Goal: Task Accomplishment & Management: Use online tool/utility

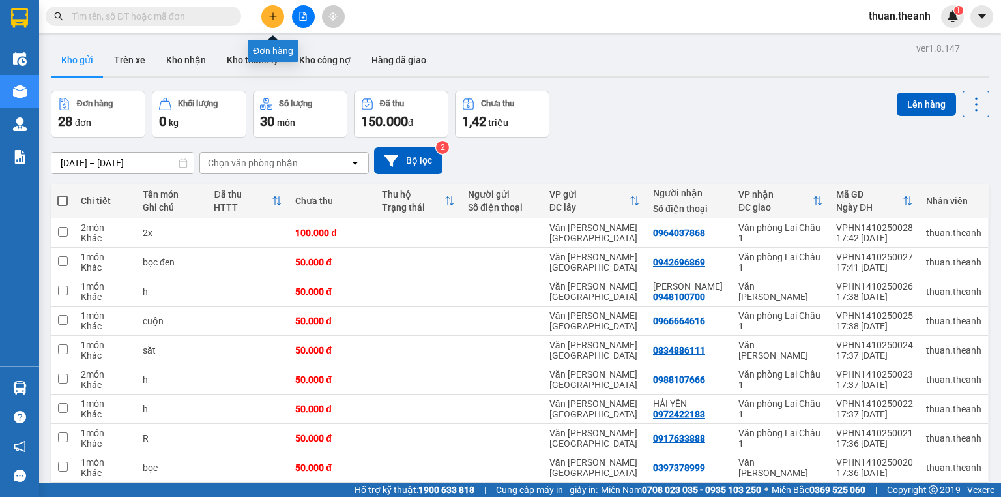
click at [279, 17] on button at bounding box center [272, 16] width 23 height 23
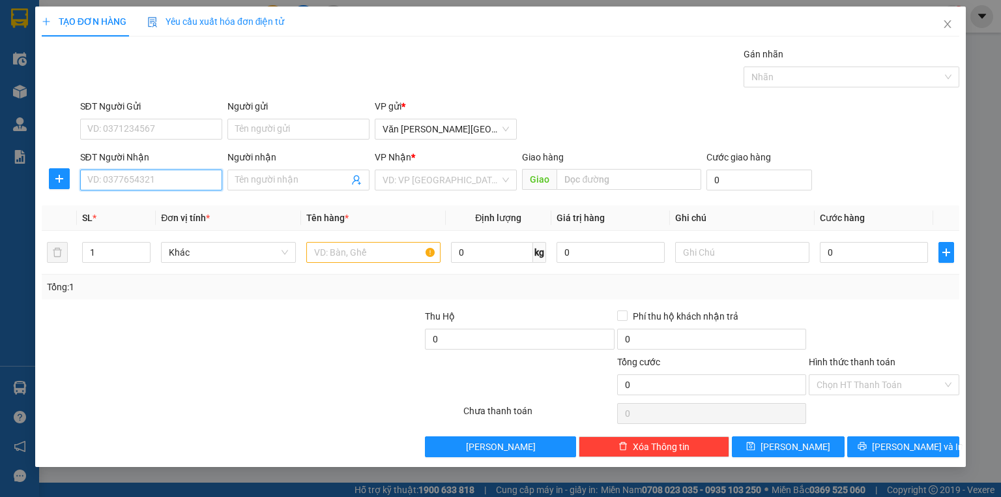
click at [132, 176] on input "SĐT Người Nhận" at bounding box center [151, 179] width 142 height 21
click at [133, 201] on div "0947256366" at bounding box center [151, 205] width 126 height 14
type input "0947256366"
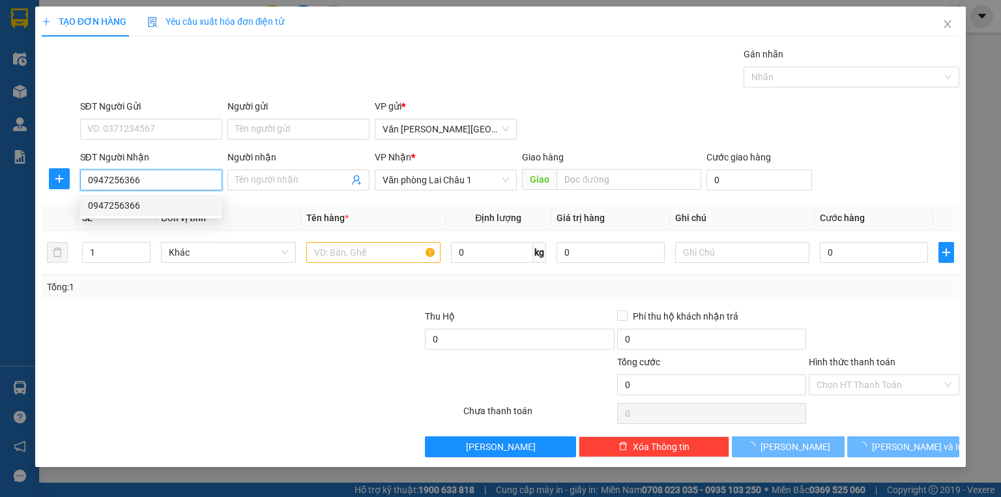
type input "50.000"
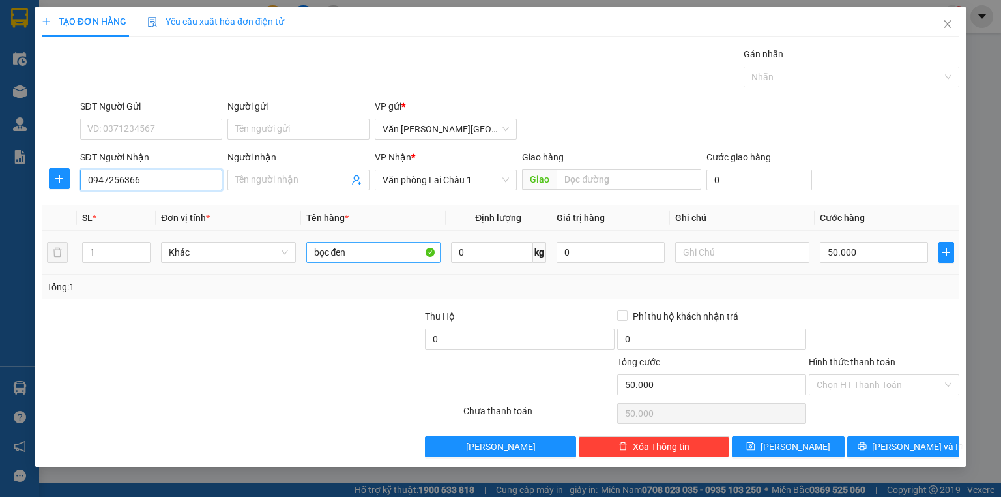
type input "0947256366"
click at [353, 254] on input "bọc đen" at bounding box center [373, 252] width 134 height 21
type input "bọc"
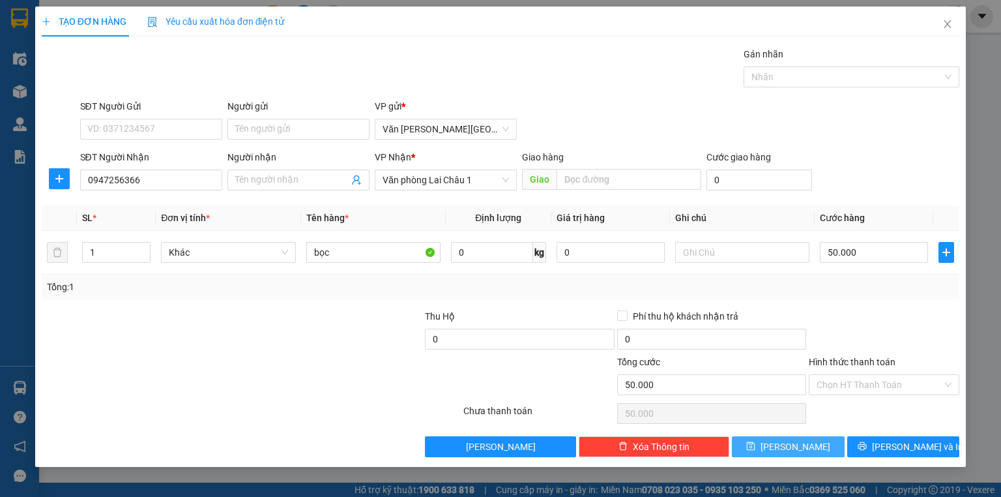
click at [763, 450] on button "[PERSON_NAME]" at bounding box center [788, 446] width 113 height 21
type input "0"
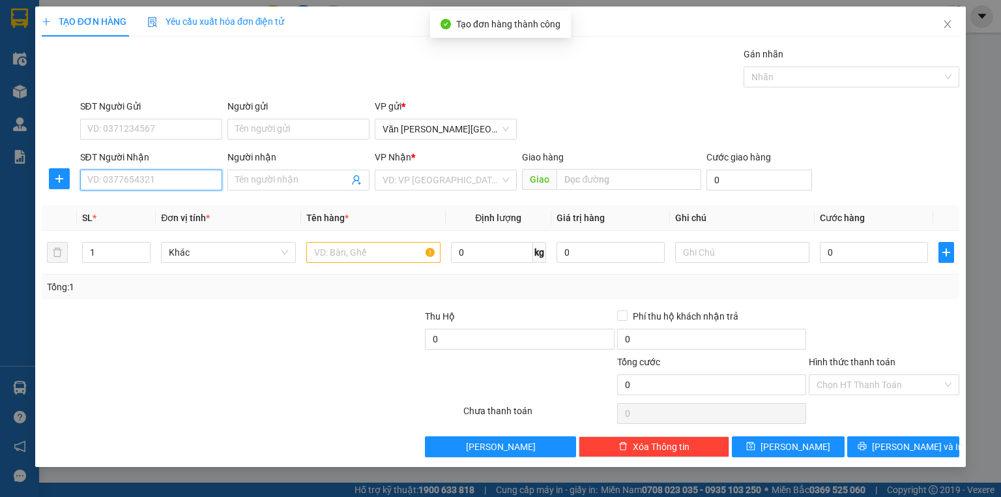
click at [128, 181] on input "SĐT Người Nhận" at bounding box center [151, 179] width 142 height 21
click at [151, 209] on div "0986168557 - ANH THU" at bounding box center [151, 205] width 126 height 14
type input "0986168557"
type input "ANH THU"
type input "50.000"
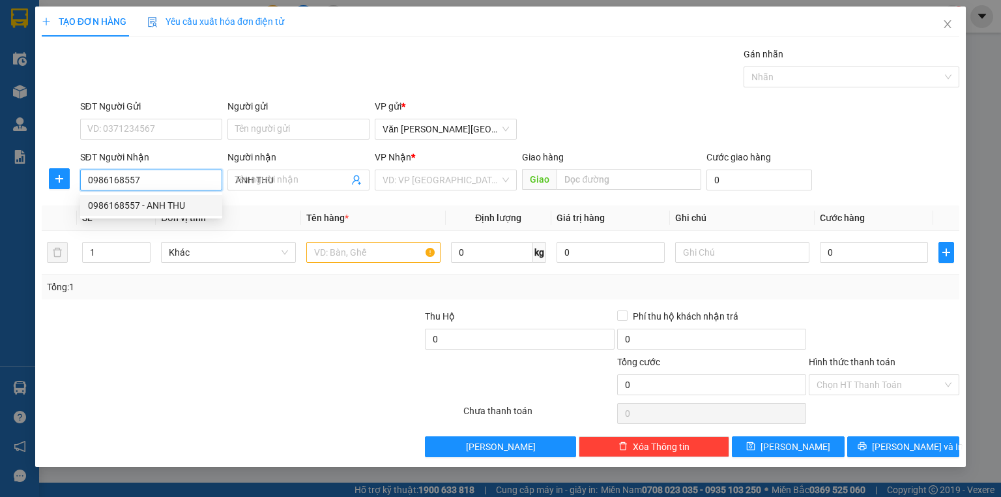
type input "50.000"
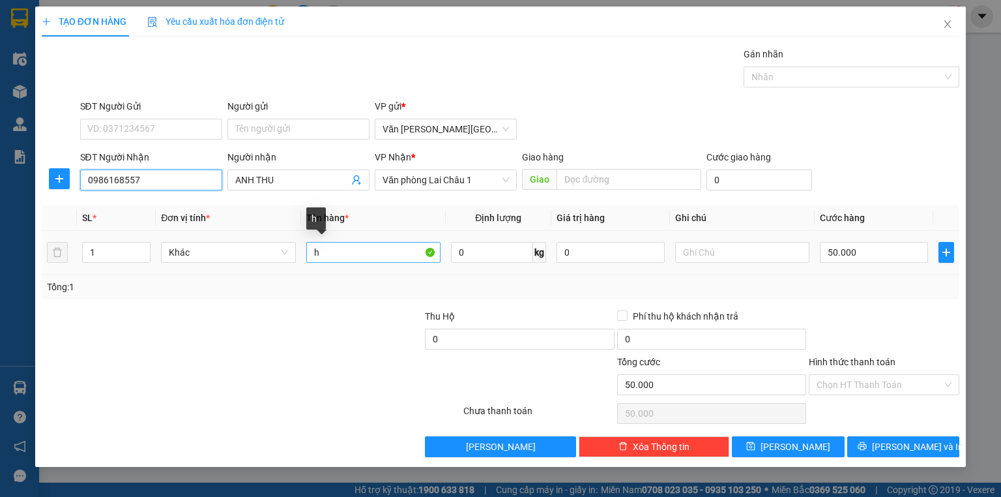
type input "0986168557"
click at [331, 250] on input "h" at bounding box center [373, 252] width 134 height 21
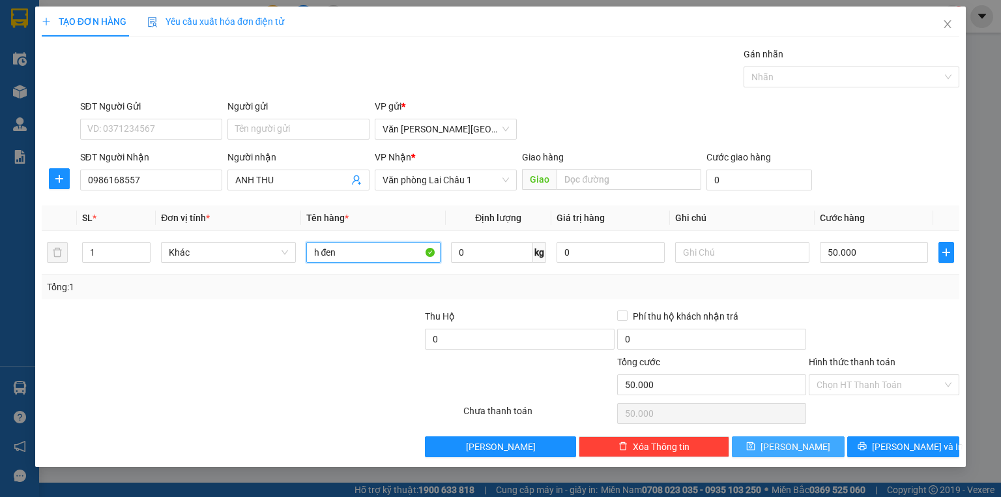
type input "h đen"
click at [817, 445] on button "[PERSON_NAME]" at bounding box center [788, 446] width 113 height 21
type input "0"
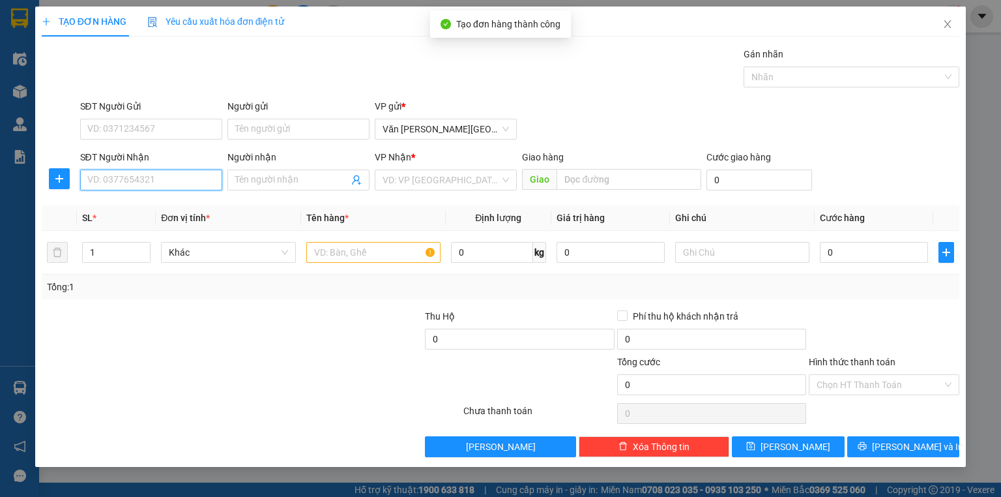
click at [141, 180] on input "SĐT Người Nhận" at bounding box center [151, 179] width 142 height 21
click at [137, 199] on div "0972573919" at bounding box center [151, 205] width 126 height 14
type input "0972573919"
type input "50.000"
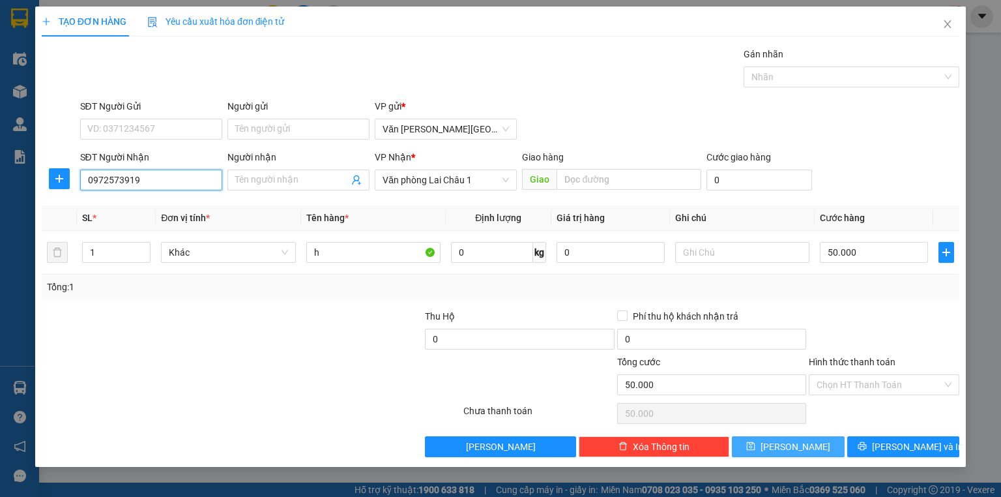
type input "0972573919"
click at [787, 446] on button "[PERSON_NAME]" at bounding box center [788, 446] width 113 height 21
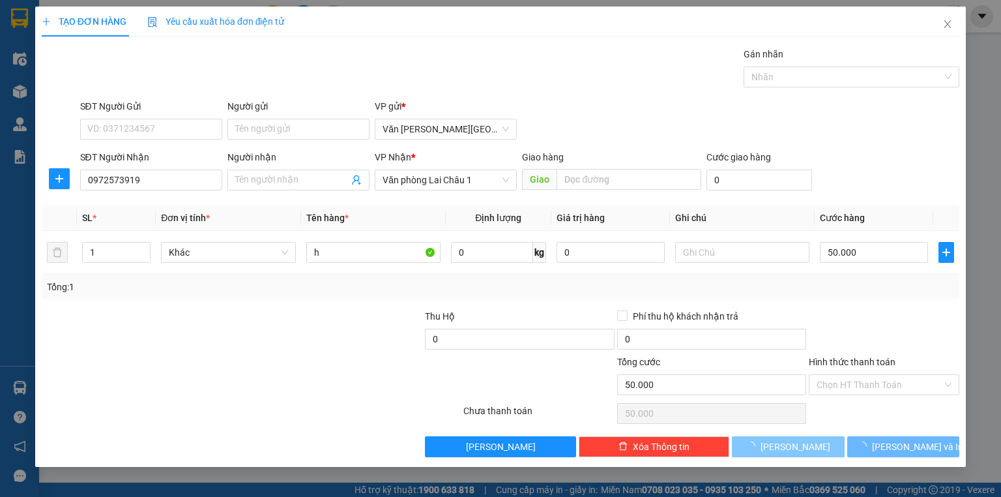
type input "0"
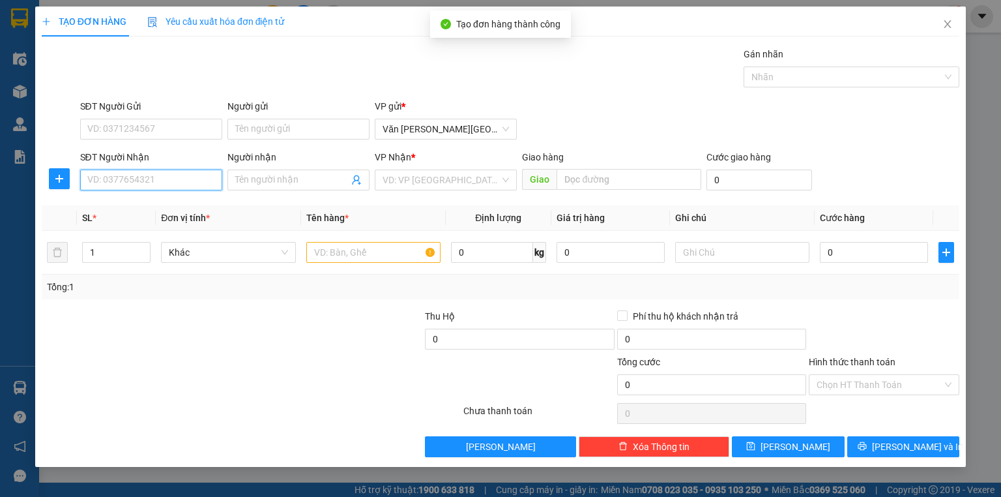
click at [123, 181] on input "SĐT Người Nhận" at bounding box center [151, 179] width 142 height 21
click at [192, 203] on div "0987546774 - [PERSON_NAME]" at bounding box center [152, 205] width 128 height 14
type input "0987546774"
type input "CHỊ HƯỜNG"
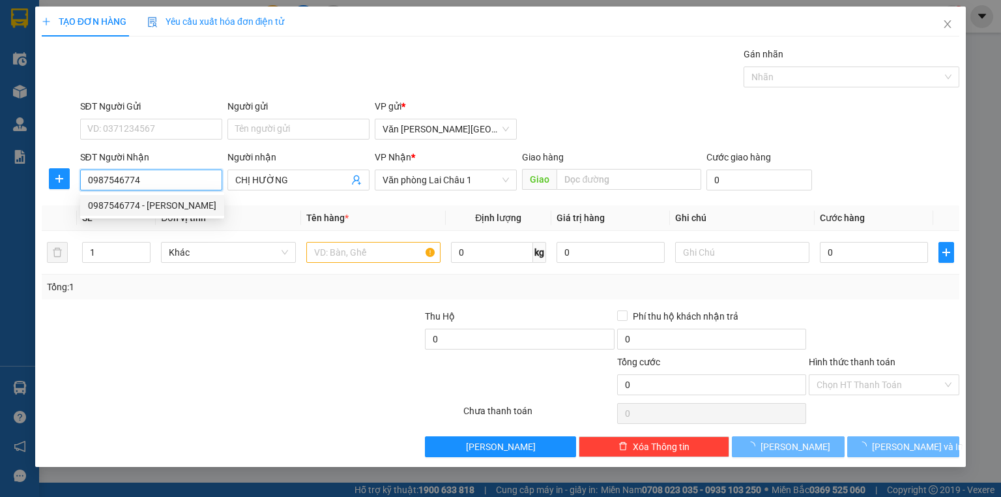
type input "50.000"
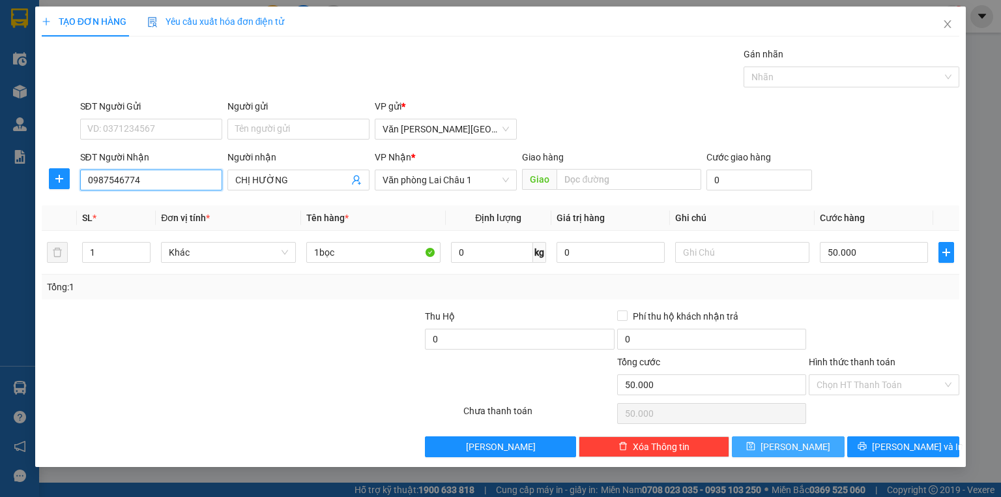
type input "0987546774"
drag, startPoint x: 772, startPoint y: 440, endPoint x: 563, endPoint y: 359, distance: 224.0
click at [772, 440] on button "[PERSON_NAME]" at bounding box center [788, 446] width 113 height 21
type input "0"
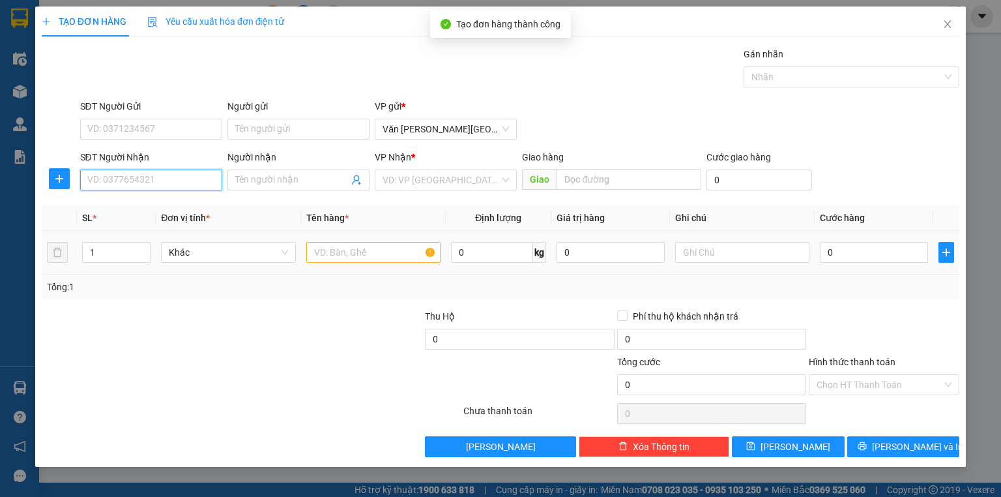
click at [127, 179] on input "SĐT Người Nhận" at bounding box center [151, 179] width 142 height 21
click at [128, 203] on div "0981341567" at bounding box center [151, 205] width 126 height 14
type input "0981341567"
type input "50.000"
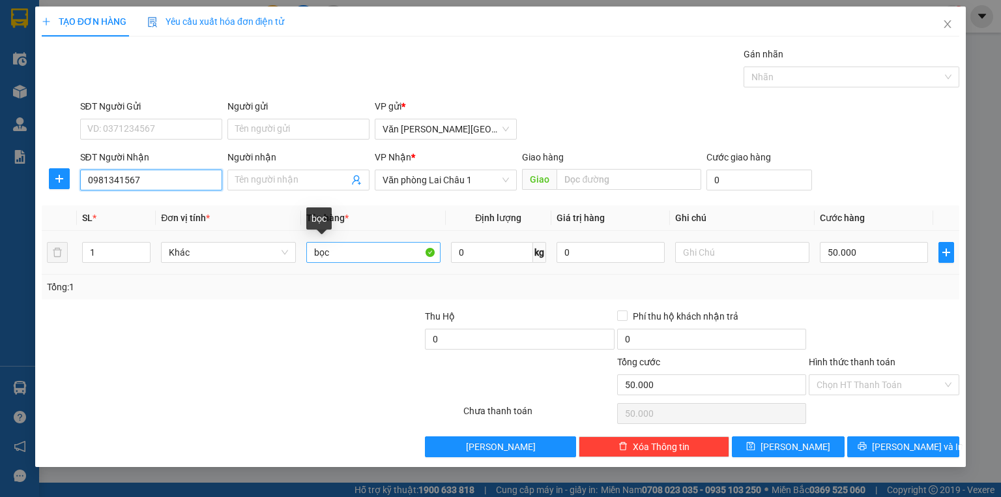
type input "0981341567"
click at [332, 255] on input "bọc" at bounding box center [373, 252] width 134 height 21
type input "b"
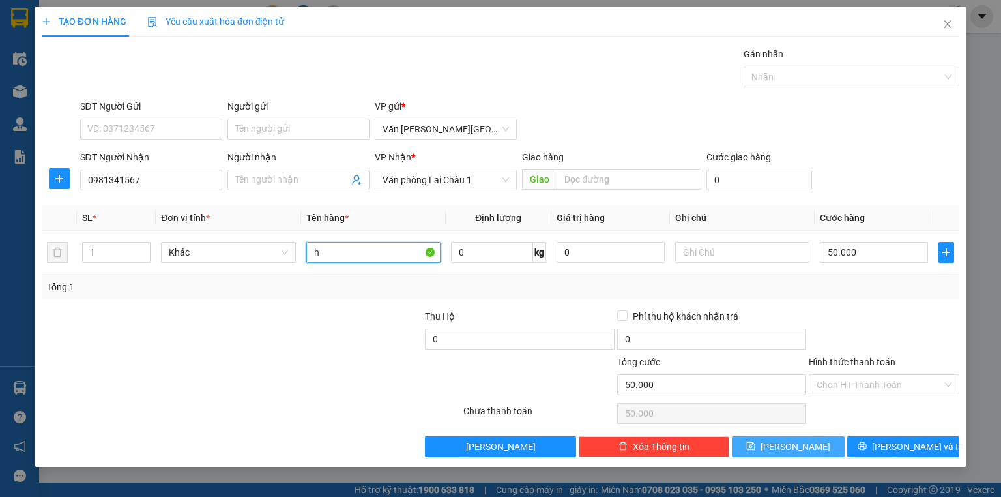
type input "h"
click at [787, 438] on button "[PERSON_NAME]" at bounding box center [788, 446] width 113 height 21
type input "0"
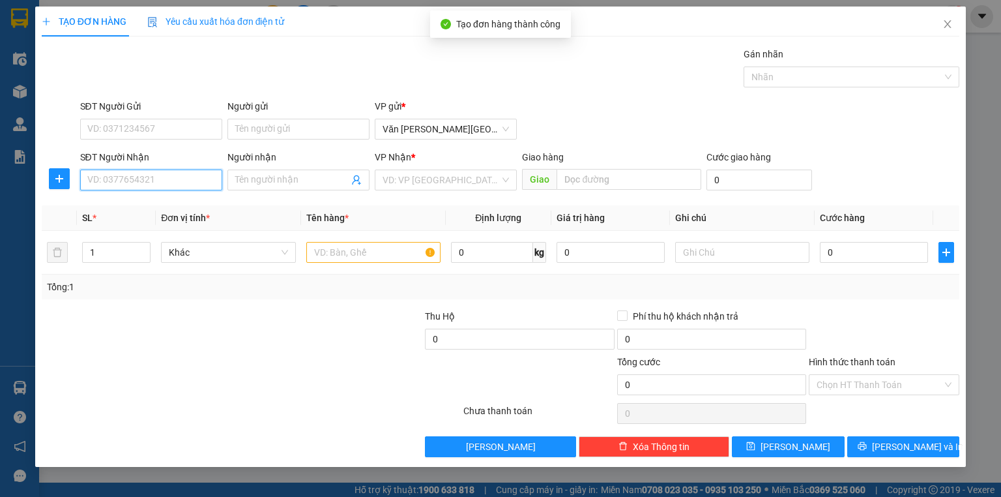
click at [137, 178] on input "SĐT Người Nhận" at bounding box center [151, 179] width 142 height 21
click at [136, 198] on div "0944525867" at bounding box center [151, 205] width 142 height 21
type input "0944525867"
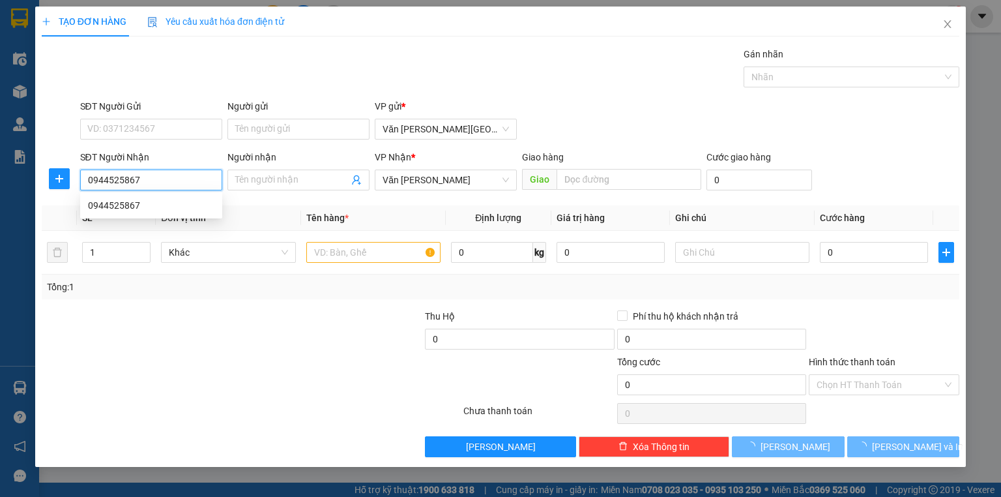
type input "50.000"
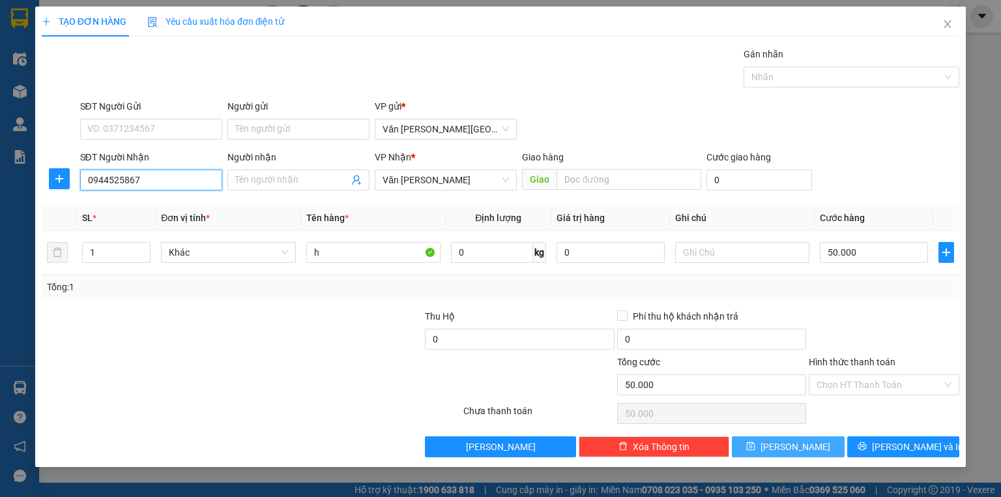
type input "0944525867"
click at [789, 449] on span "[PERSON_NAME]" at bounding box center [796, 446] width 70 height 14
type input "0"
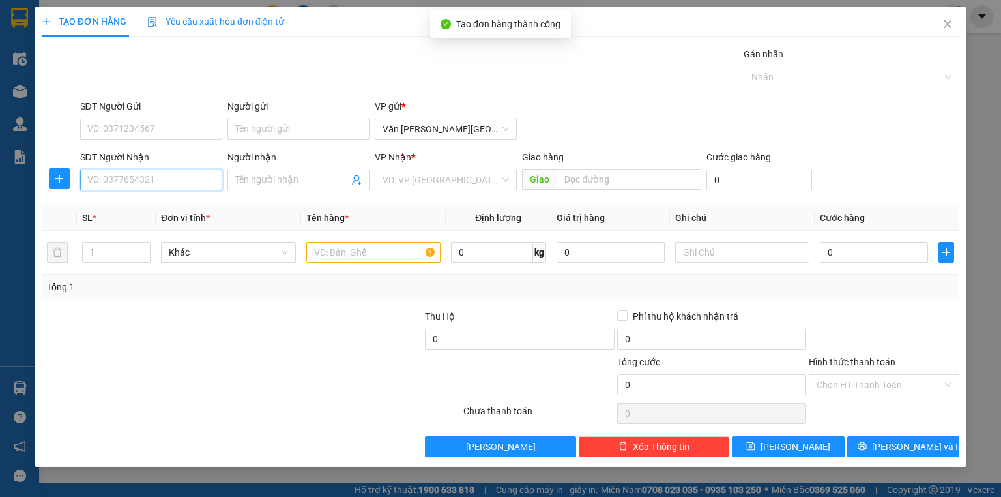
click at [125, 180] on input "SĐT Người Nhận" at bounding box center [151, 179] width 142 height 21
type input "0942953385"
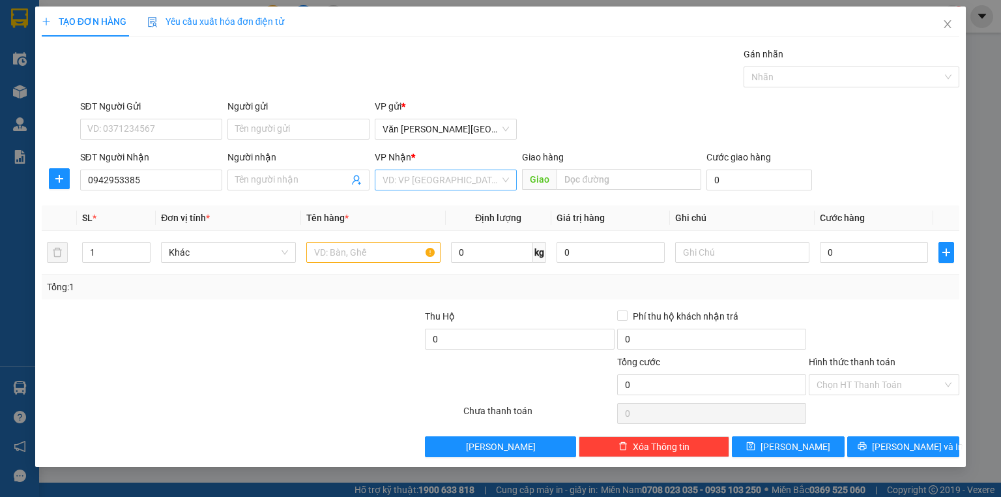
click at [418, 178] on input "search" at bounding box center [441, 180] width 117 height 20
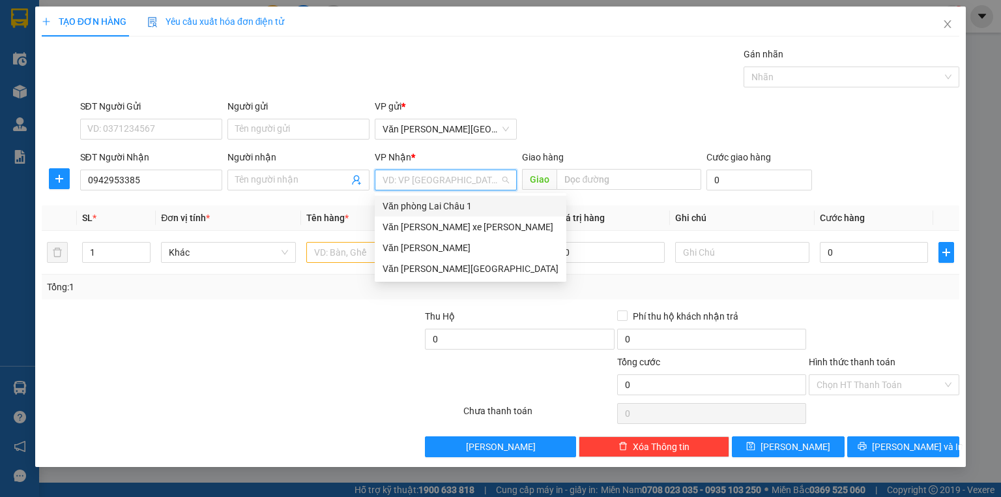
click at [427, 203] on div "Văn phòng Lai Châu 1" at bounding box center [471, 206] width 176 height 14
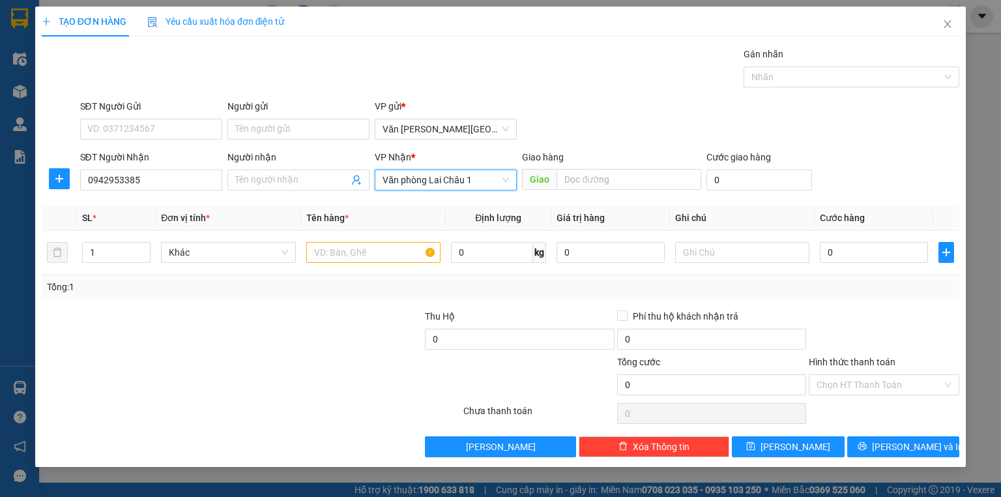
click at [424, 177] on span "Văn phòng Lai Châu 1" at bounding box center [446, 180] width 126 height 20
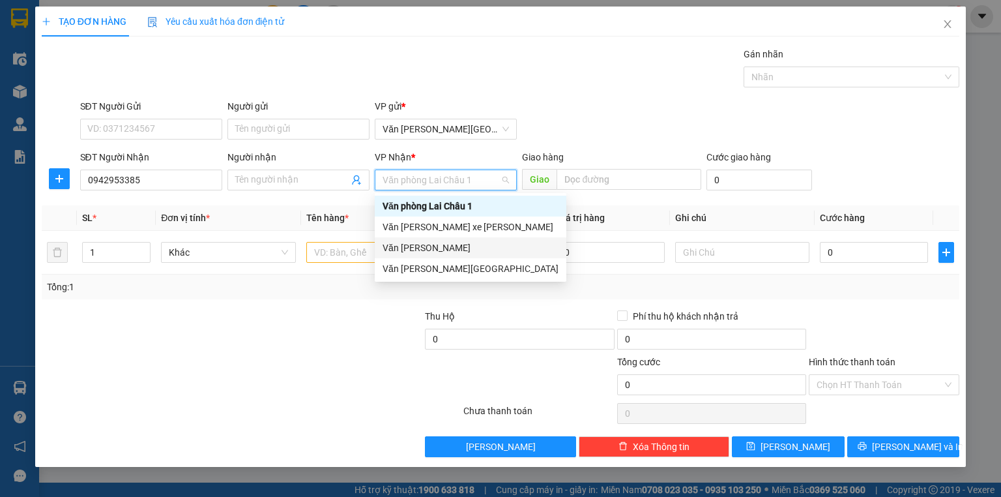
click at [435, 253] on div "Văn [PERSON_NAME]" at bounding box center [471, 248] width 176 height 14
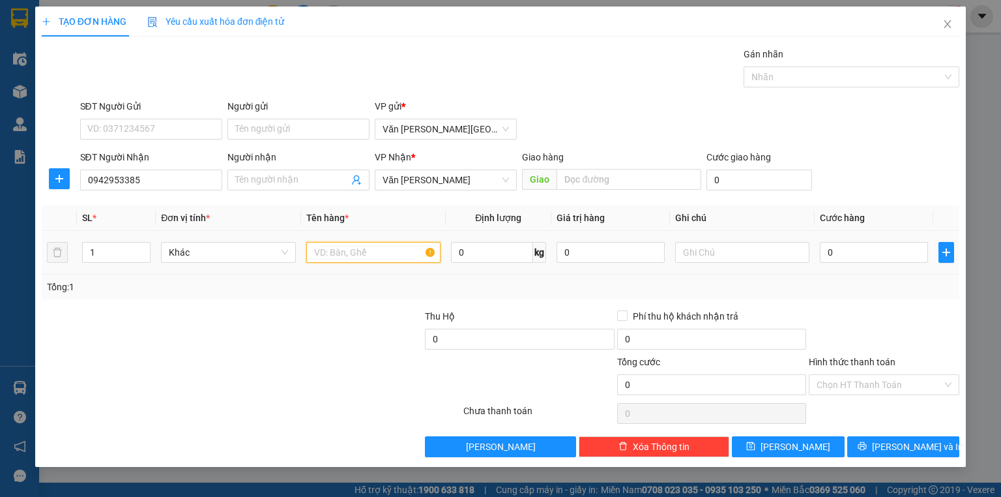
click at [357, 255] on input "text" at bounding box center [373, 252] width 134 height 21
type input "bọc đen"
click at [827, 253] on input "0" at bounding box center [874, 252] width 108 height 21
type input "5"
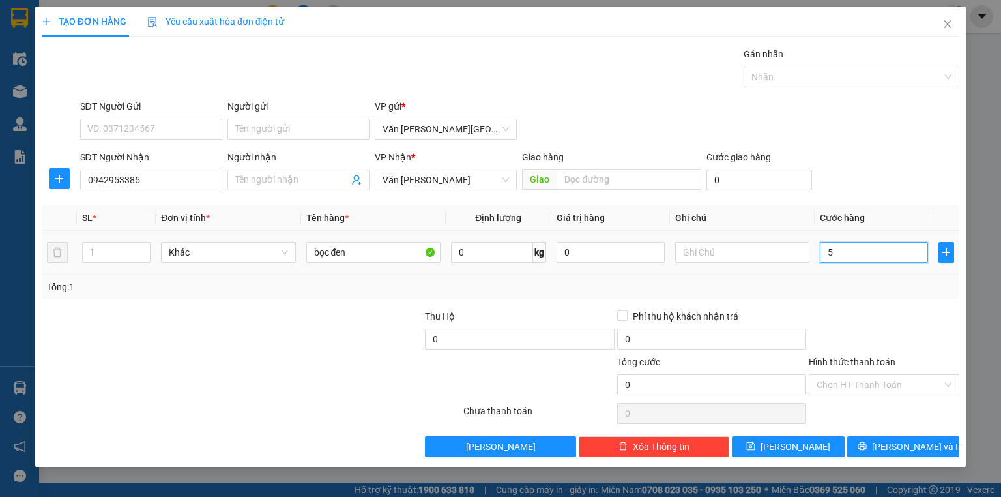
type input "5"
type input "50"
type input "500"
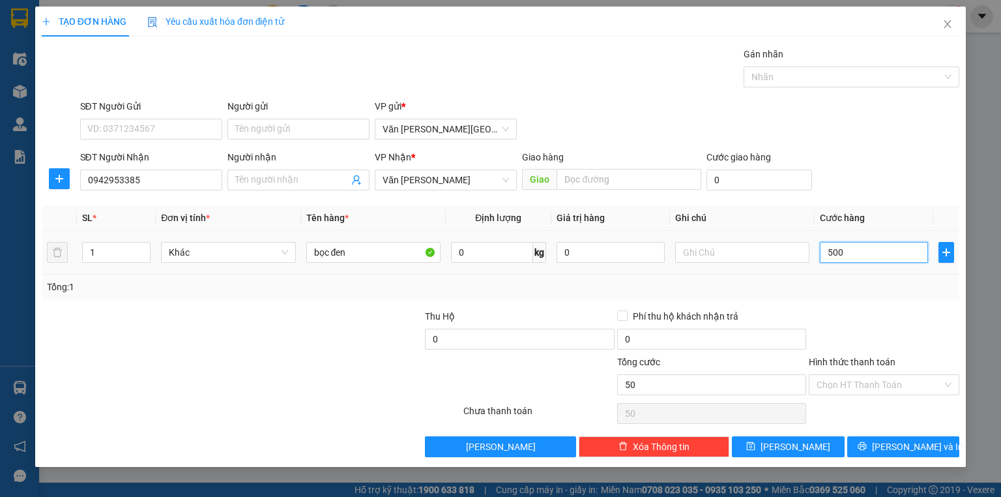
type input "500"
type input "5.000"
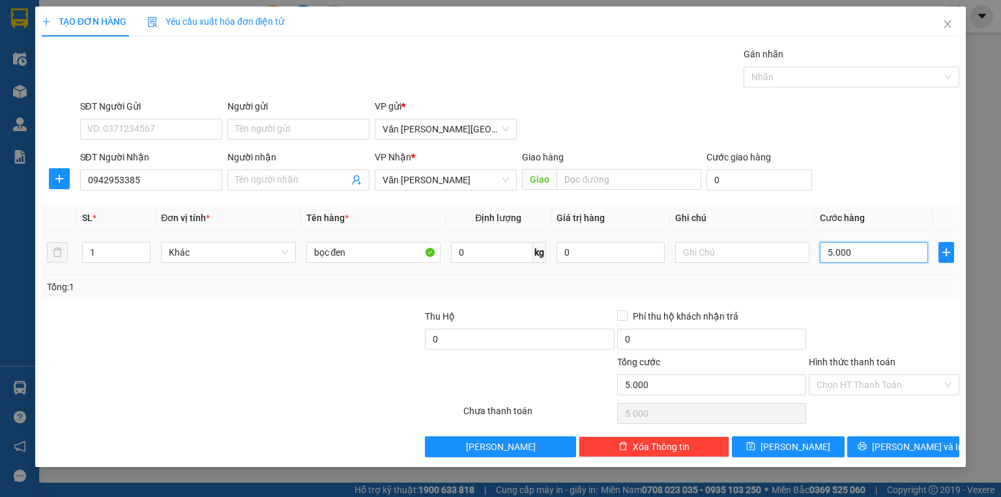
type input "50.000"
click at [819, 446] on button "[PERSON_NAME]" at bounding box center [788, 446] width 113 height 21
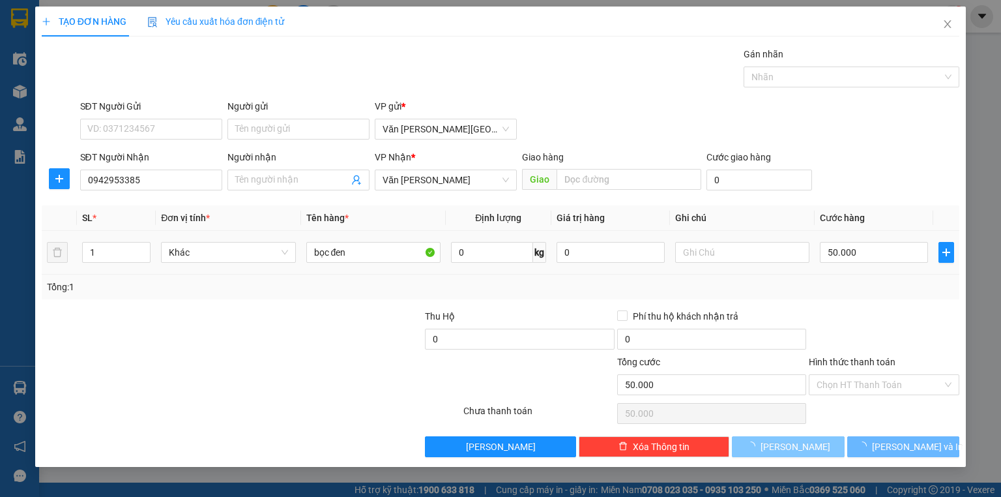
type input "0"
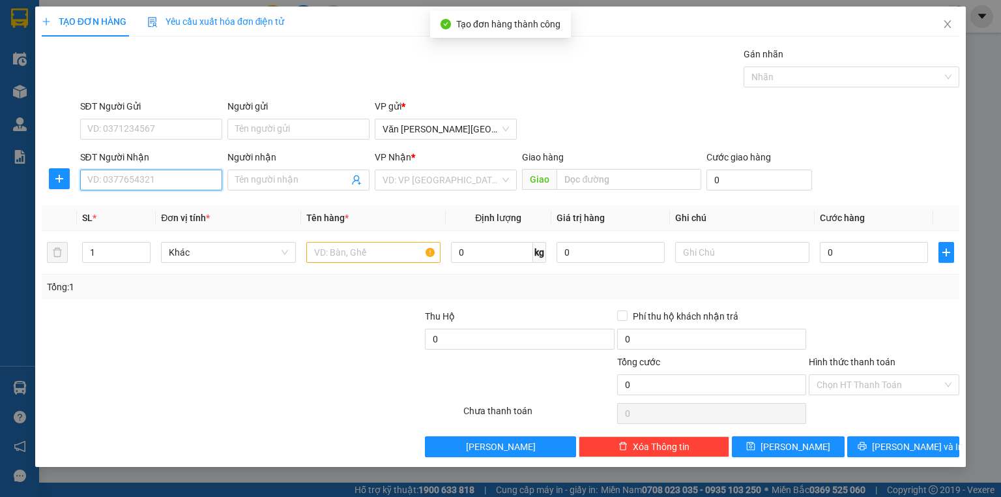
click at [157, 185] on input "SĐT Người Nhận" at bounding box center [151, 179] width 142 height 21
click at [110, 207] on div "0903435662" at bounding box center [151, 205] width 126 height 14
type input "0903435662"
type input "70.000"
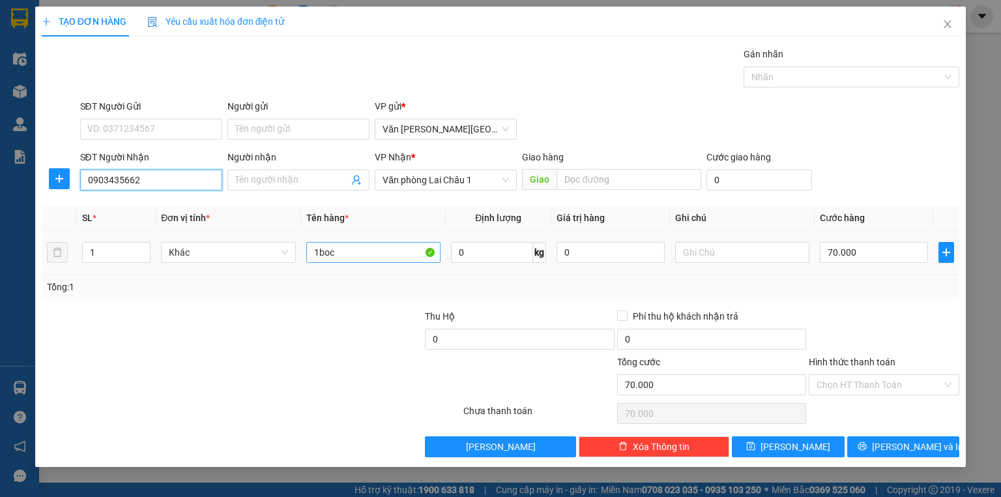
type input "0903435662"
click at [338, 259] on input "1boc" at bounding box center [373, 252] width 134 height 21
type input "1"
type input "h"
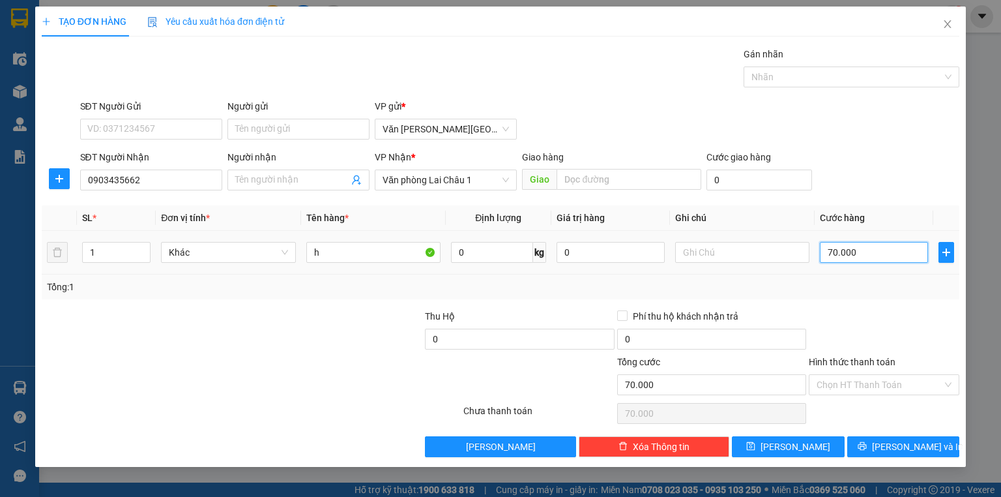
click at [824, 252] on input "70.000" at bounding box center [874, 252] width 108 height 21
type input "5"
type input "50"
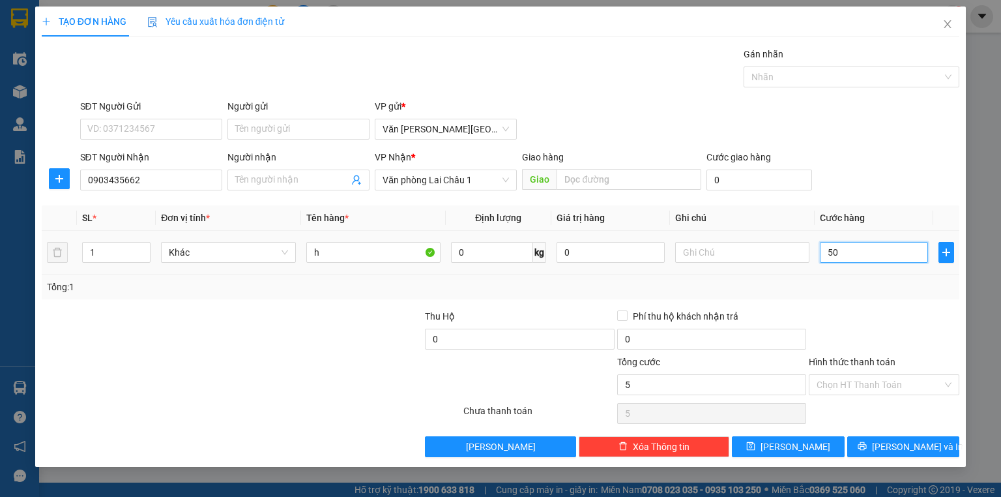
type input "50"
type input "500"
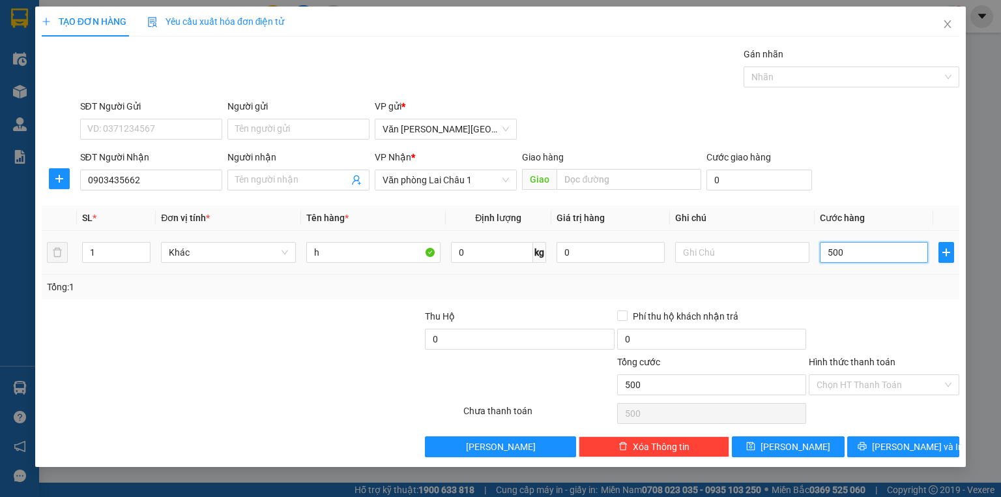
type input "5.000"
type input "50.000"
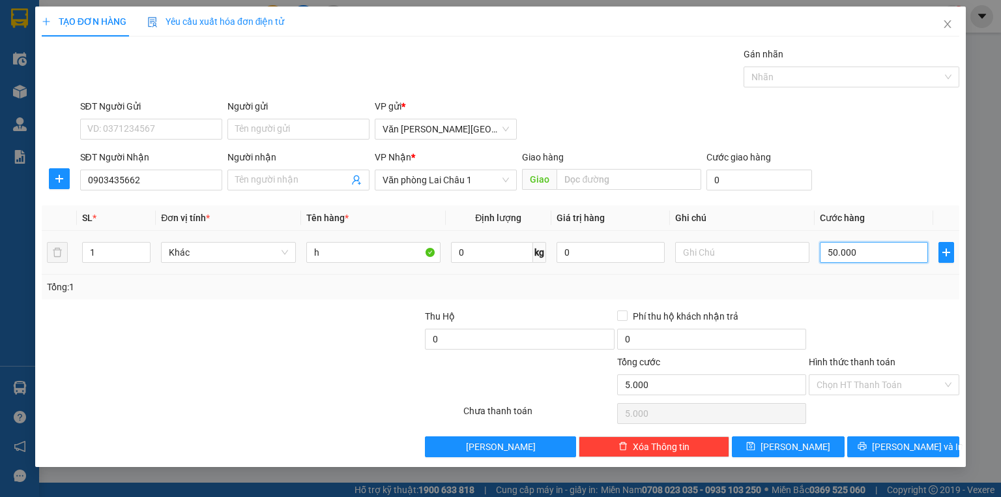
type input "50.000"
click at [799, 445] on span "[PERSON_NAME]" at bounding box center [796, 446] width 70 height 14
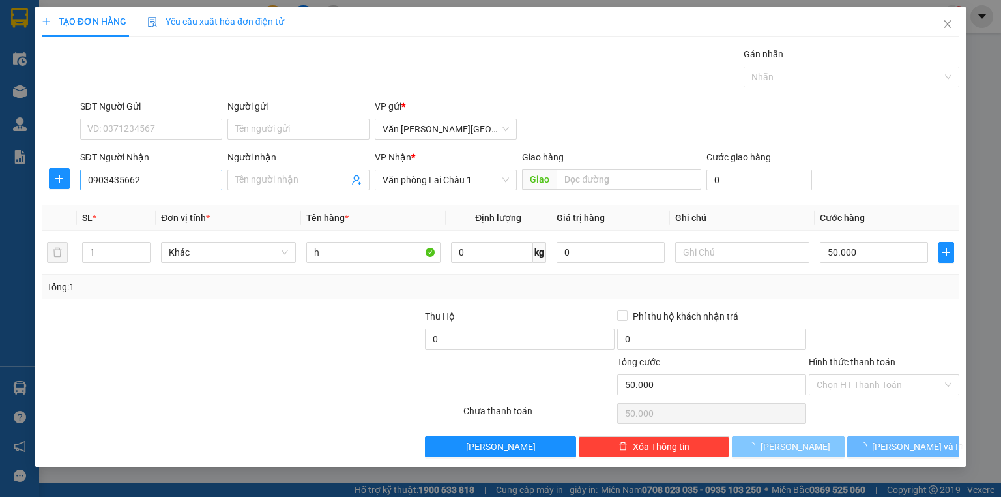
type input "0"
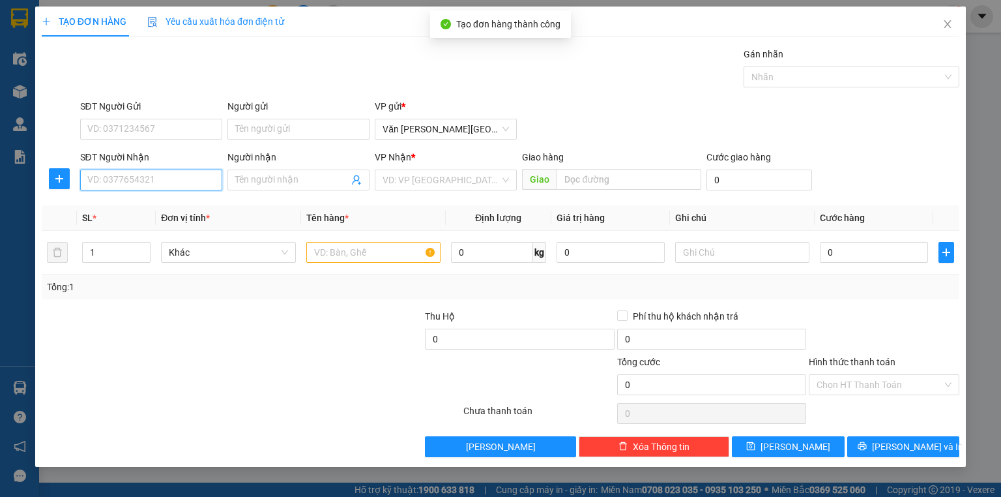
click at [133, 184] on input "SĐT Người Nhận" at bounding box center [151, 179] width 142 height 21
click at [128, 205] on div "0981341567" at bounding box center [151, 205] width 126 height 14
type input "0981341567"
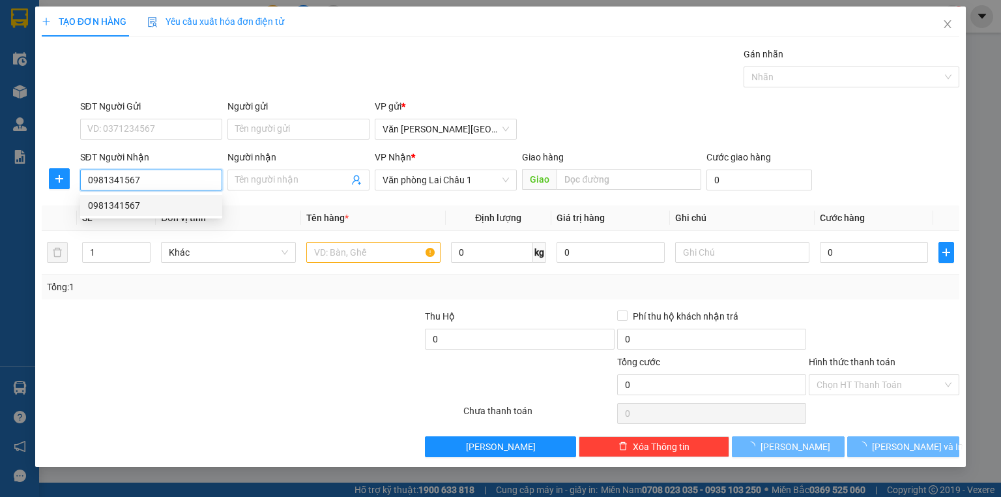
type input "50.000"
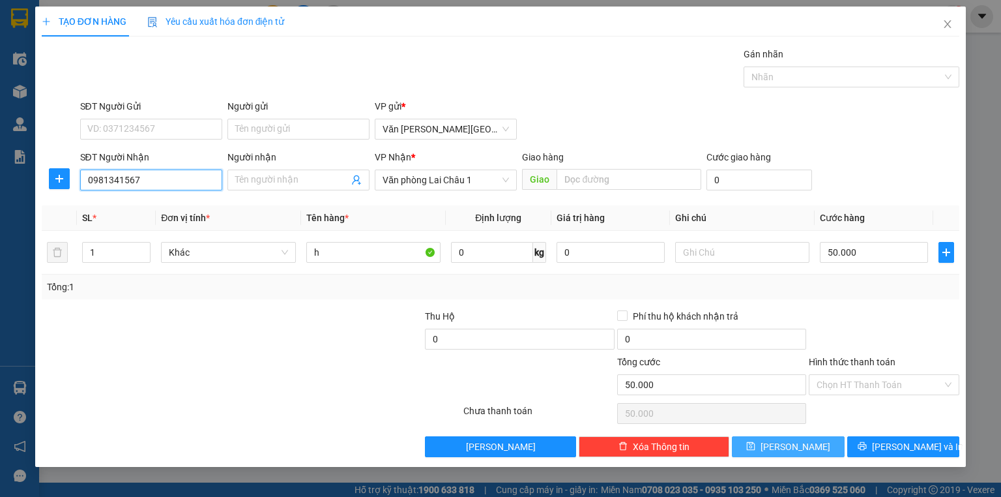
type input "0981341567"
click at [756, 449] on icon "save" at bounding box center [750, 445] width 9 height 9
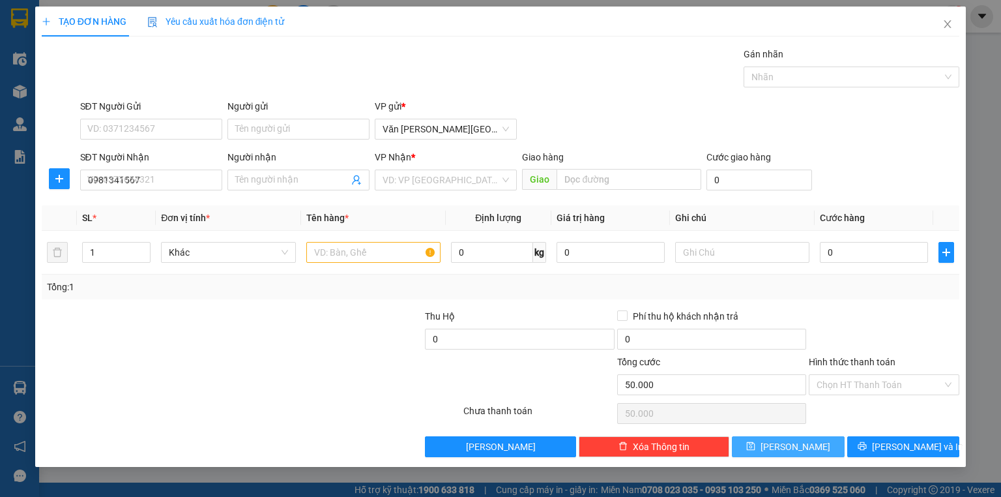
type input "0"
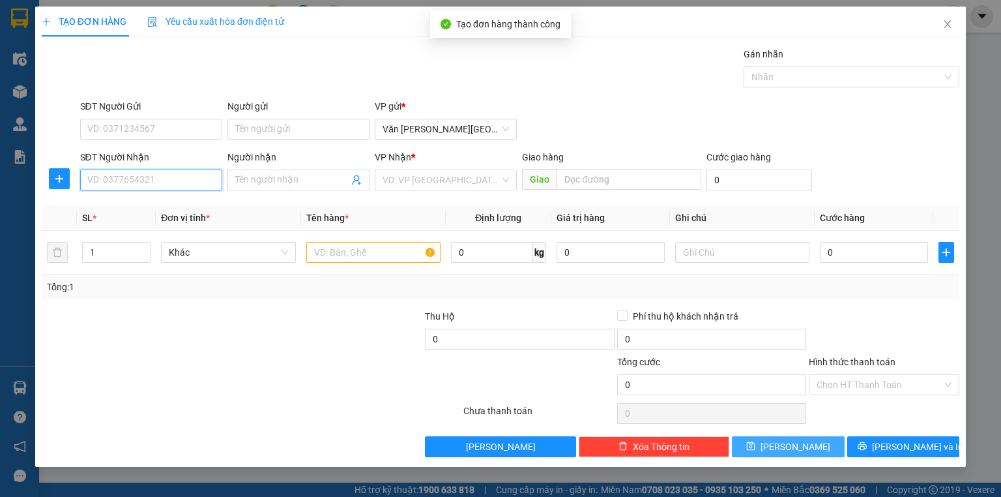
click at [125, 183] on input "SĐT Người Nhận" at bounding box center [151, 179] width 142 height 21
click at [130, 213] on div "0868327888" at bounding box center [151, 205] width 142 height 21
type input "0868327888"
type input "50.000"
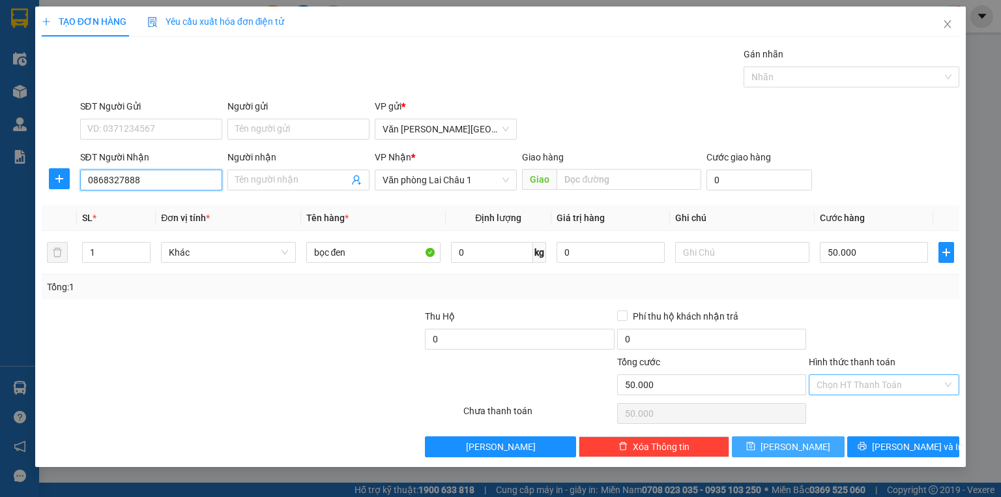
type input "0868327888"
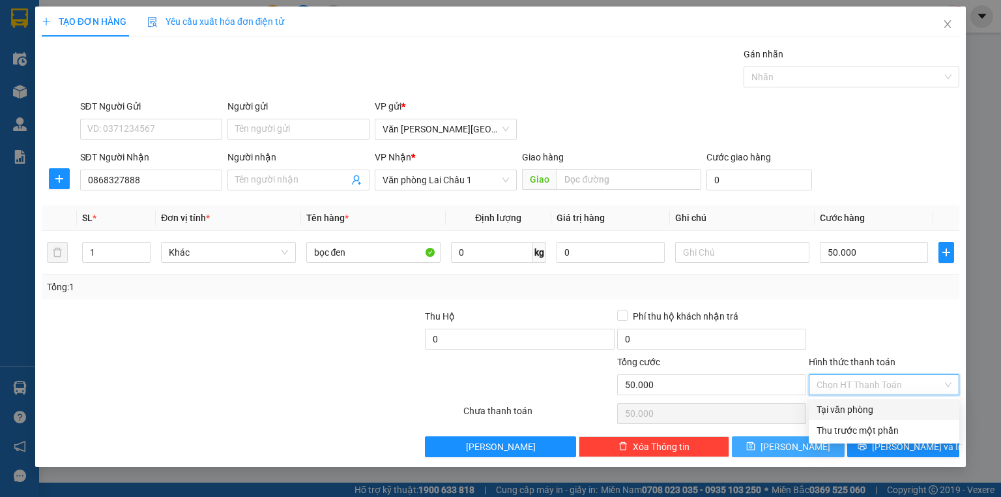
click at [829, 385] on input "Hình thức thanh toán" at bounding box center [880, 385] width 126 height 20
click at [840, 413] on div "Tại văn phòng" at bounding box center [884, 409] width 135 height 14
type input "0"
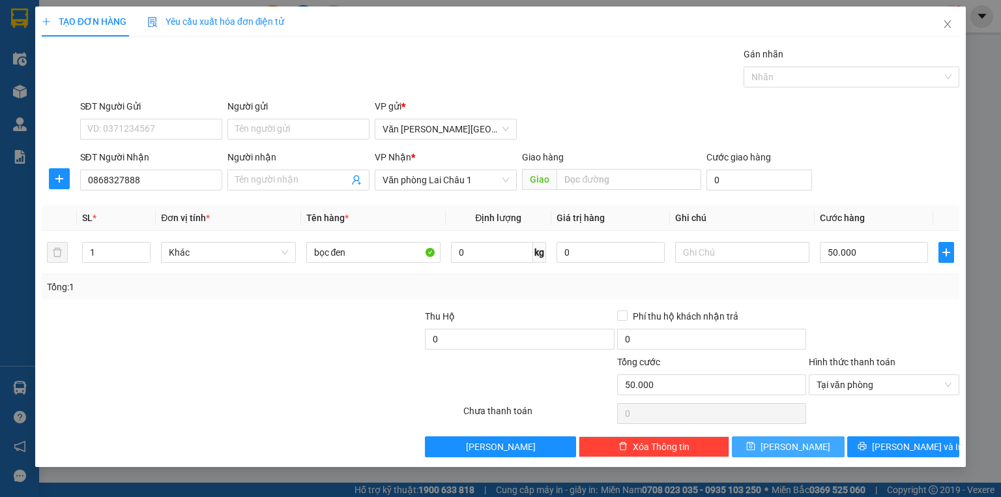
click at [756, 448] on icon "save" at bounding box center [750, 445] width 9 height 9
type input "0"
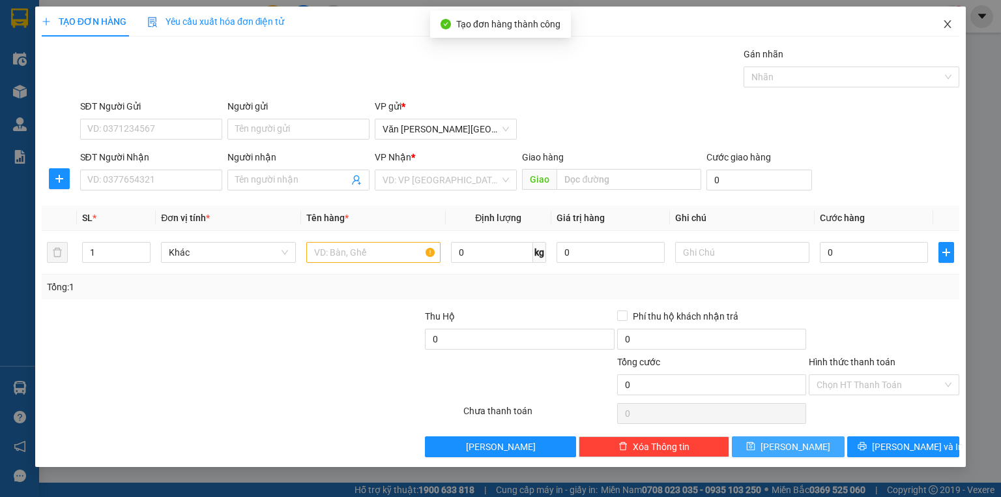
click at [947, 26] on icon "close" at bounding box center [948, 24] width 7 height 8
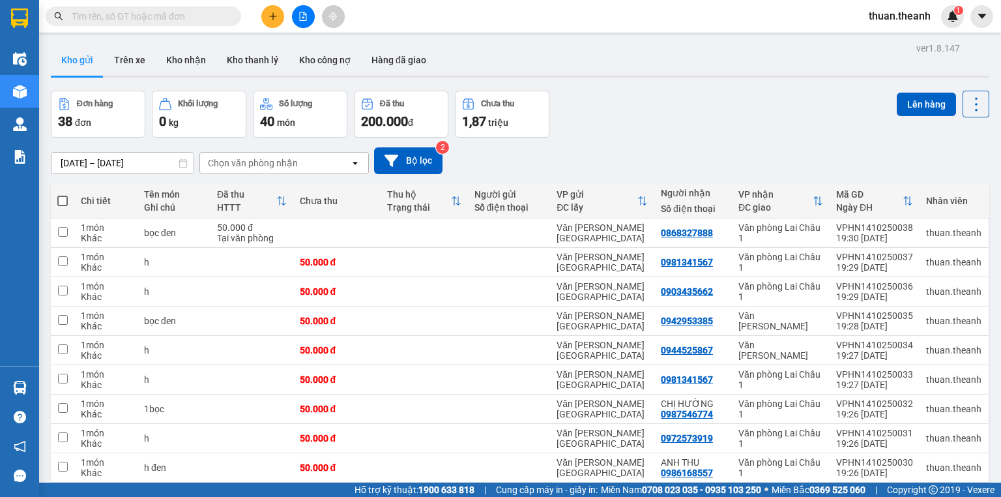
click at [65, 203] on span at bounding box center [62, 201] width 10 height 10
click at [63, 194] on input "checkbox" at bounding box center [63, 194] width 0 height 0
checkbox input "true"
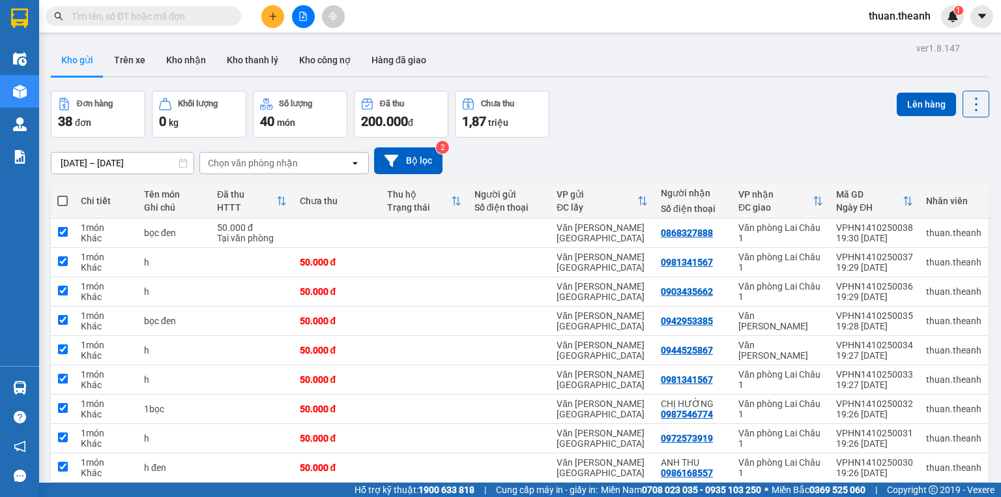
checkbox input "true"
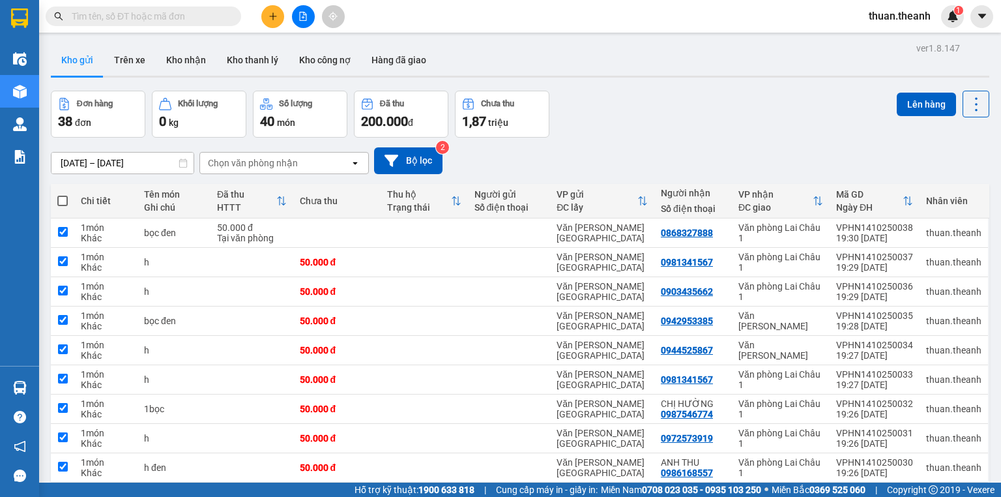
checkbox input "true"
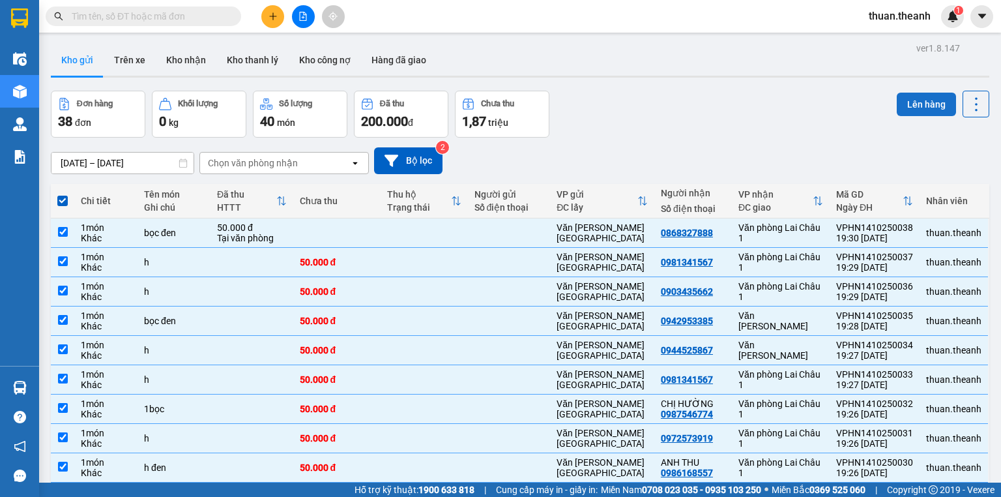
click at [918, 107] on button "Lên hàng" at bounding box center [926, 104] width 59 height 23
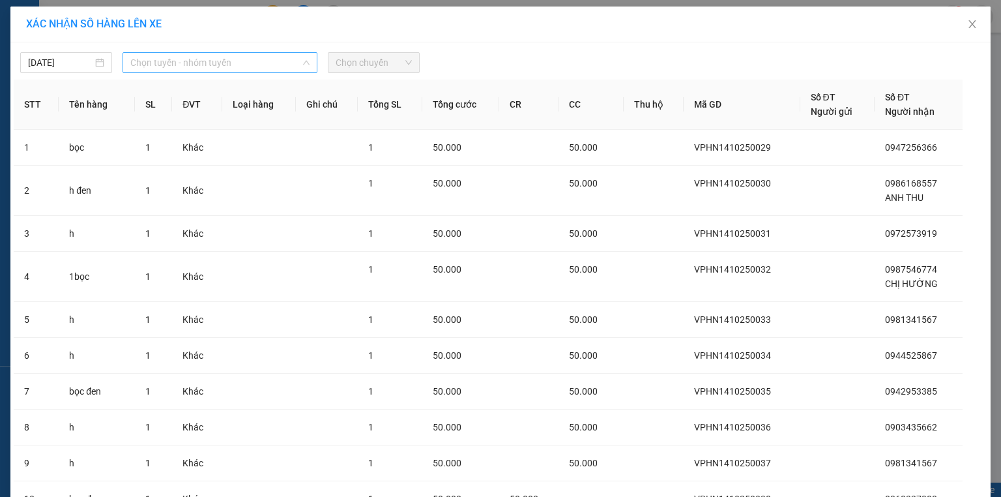
click at [188, 67] on span "Chọn tuyến - nhóm tuyến" at bounding box center [219, 63] width 179 height 20
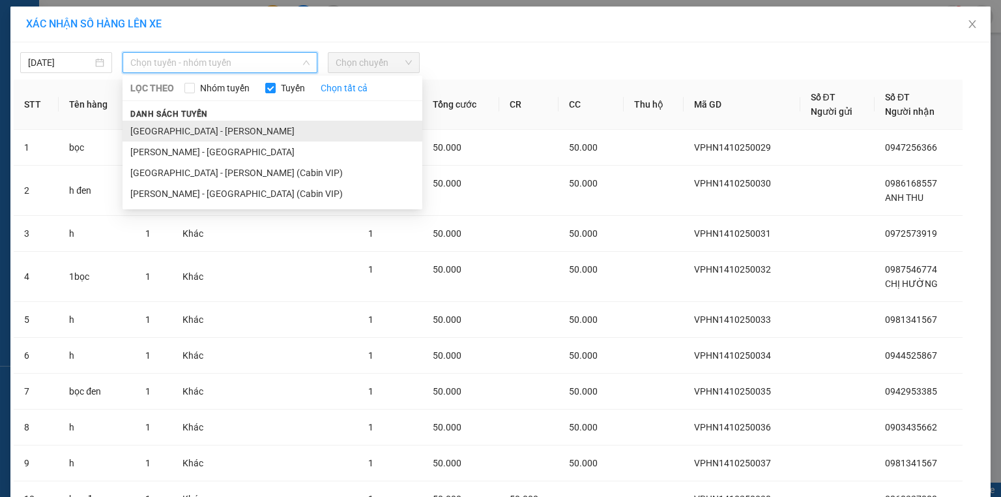
click at [188, 135] on li "[GEOGRAPHIC_DATA] - [PERSON_NAME]" at bounding box center [273, 131] width 300 height 21
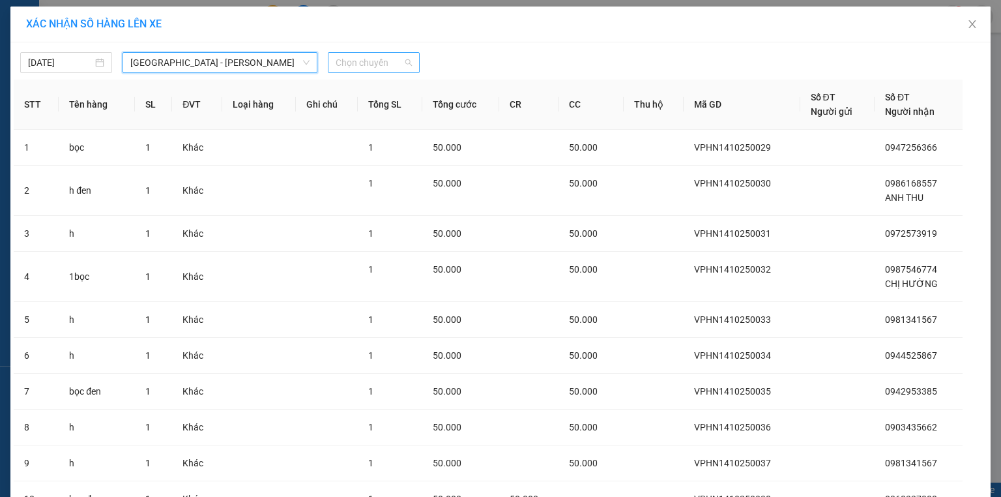
click at [385, 66] on span "Chọn chuyến" at bounding box center [374, 63] width 76 height 20
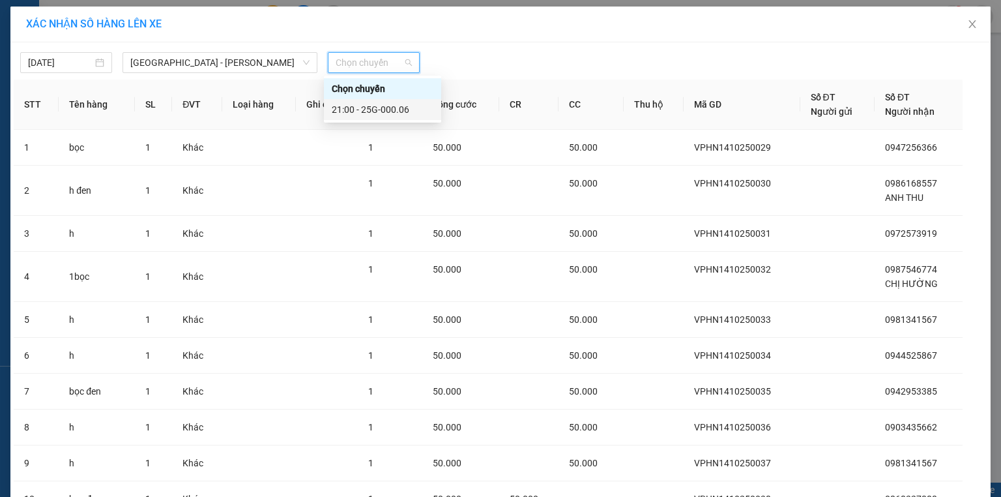
click at [377, 108] on div "21:00 - 25G-000.06" at bounding box center [383, 109] width 102 height 14
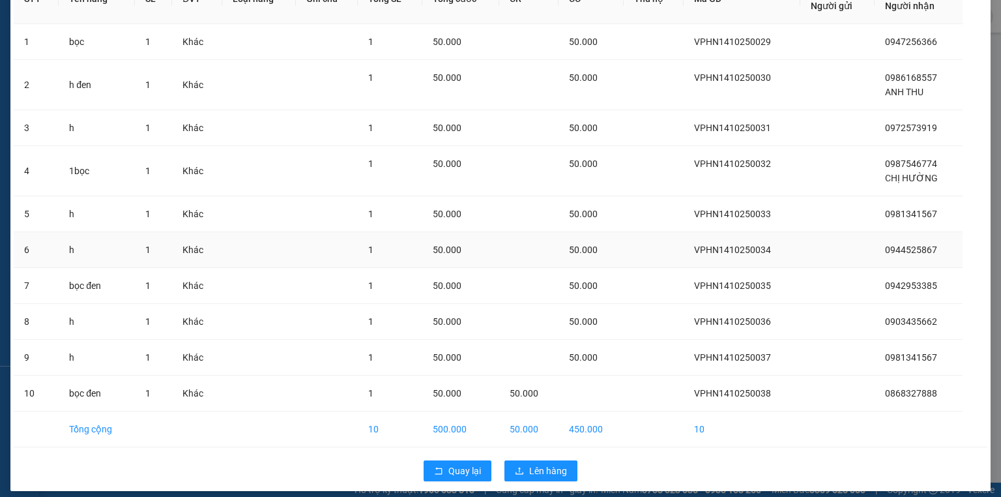
scroll to position [121, 0]
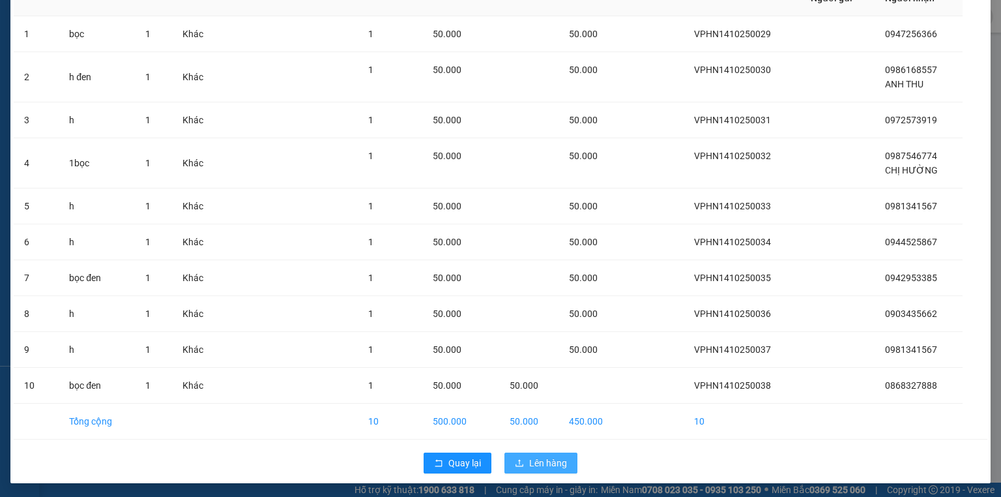
click at [553, 462] on span "Lên hàng" at bounding box center [548, 463] width 38 height 14
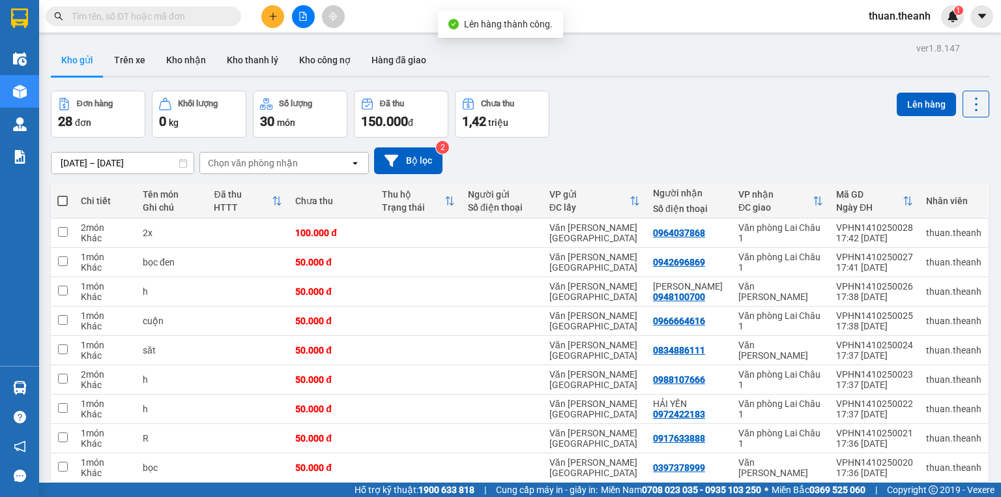
click at [66, 198] on span at bounding box center [62, 201] width 10 height 10
click at [63, 194] on input "checkbox" at bounding box center [63, 194] width 0 height 0
checkbox input "true"
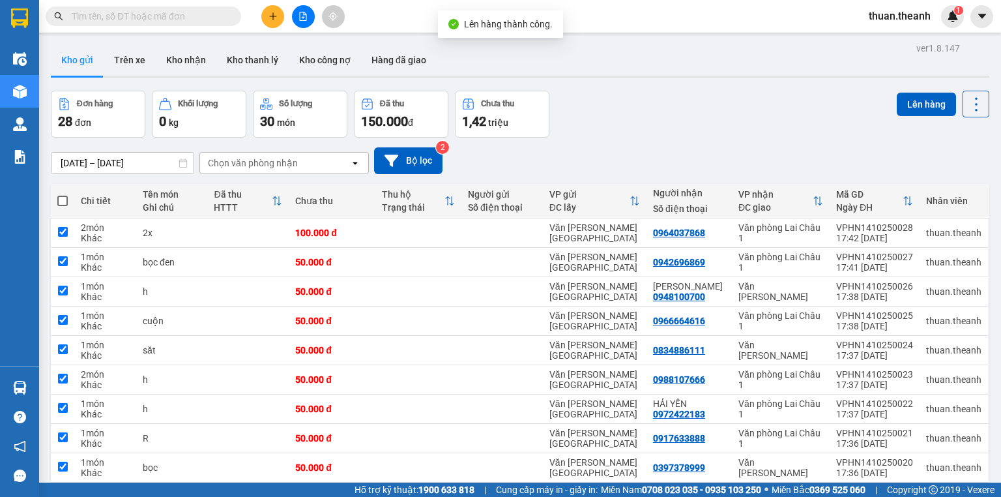
checkbox input "true"
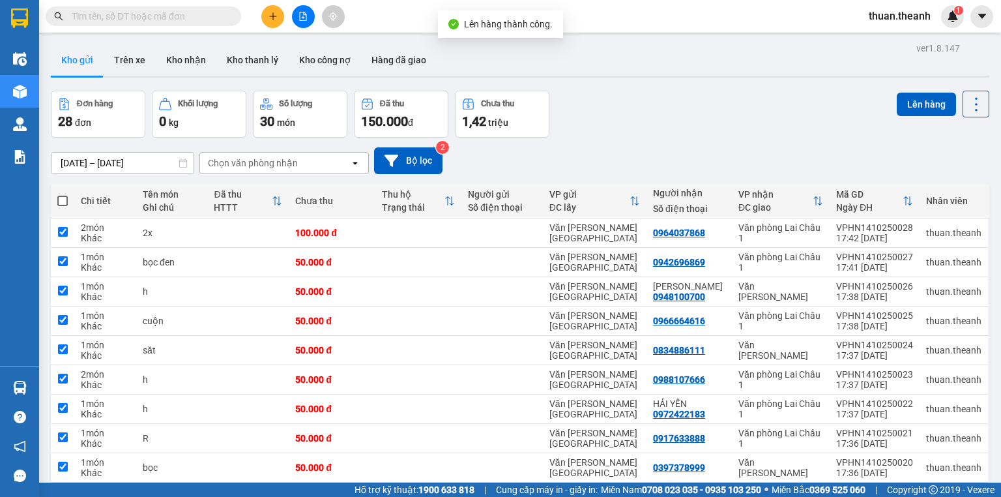
checkbox input "true"
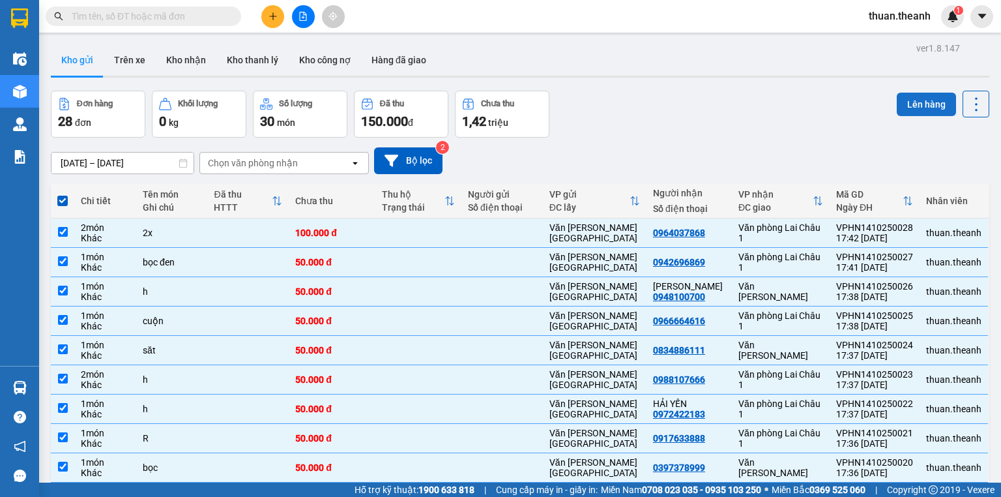
click at [934, 105] on button "Lên hàng" at bounding box center [926, 104] width 59 height 23
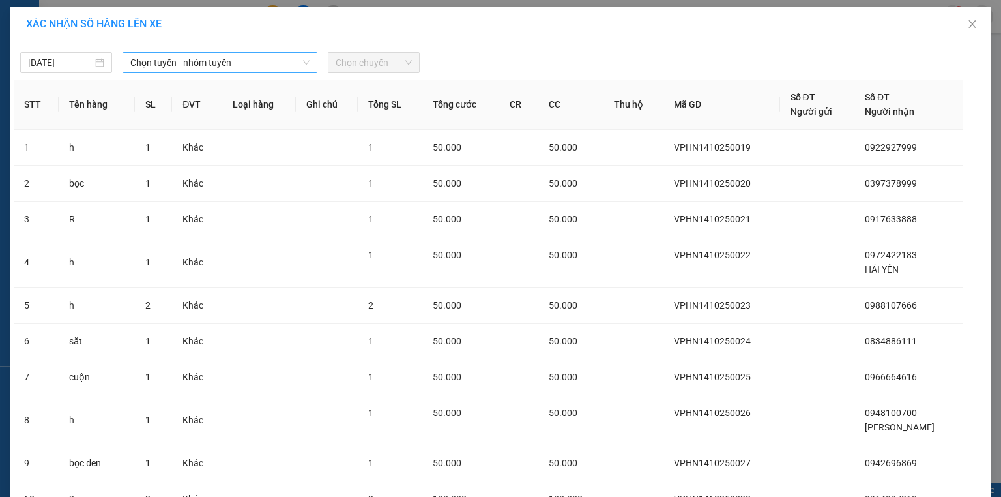
click at [202, 67] on span "Chọn tuyến - nhóm tuyến" at bounding box center [219, 63] width 179 height 20
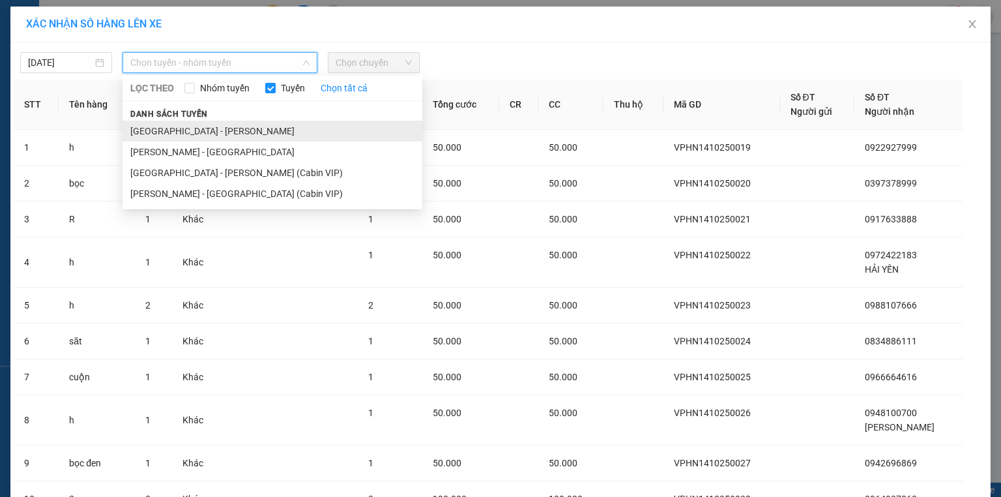
click at [205, 130] on li "[GEOGRAPHIC_DATA] - [PERSON_NAME]" at bounding box center [273, 131] width 300 height 21
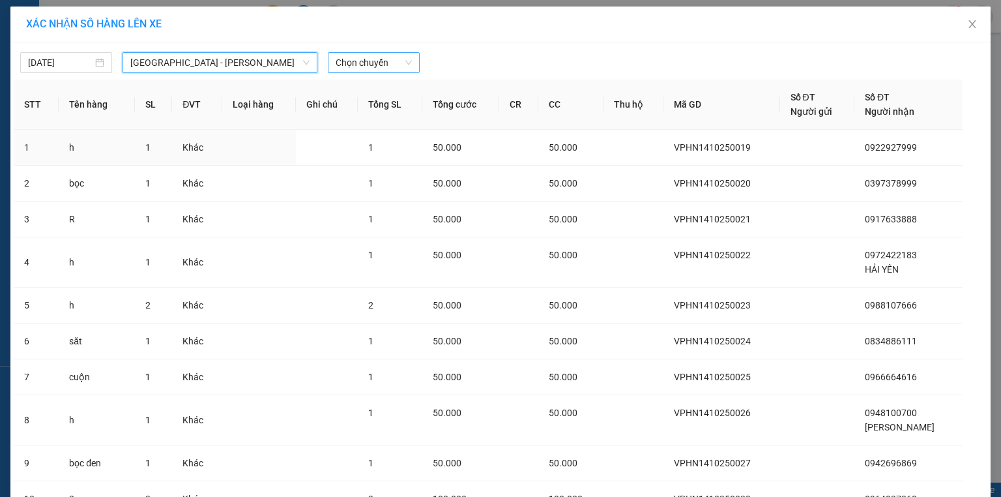
click at [349, 66] on span "Chọn chuyến" at bounding box center [374, 63] width 76 height 20
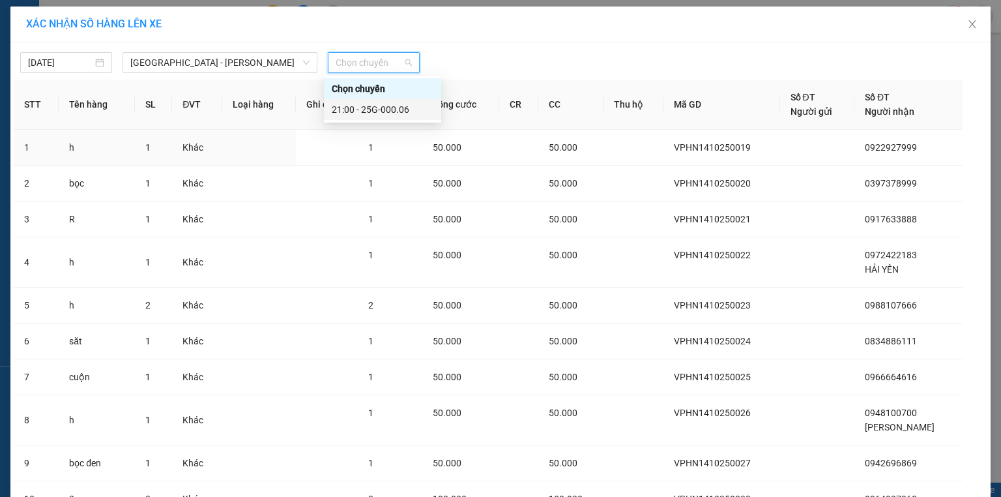
click at [363, 106] on div "21:00 - 25G-000.06" at bounding box center [383, 109] width 102 height 14
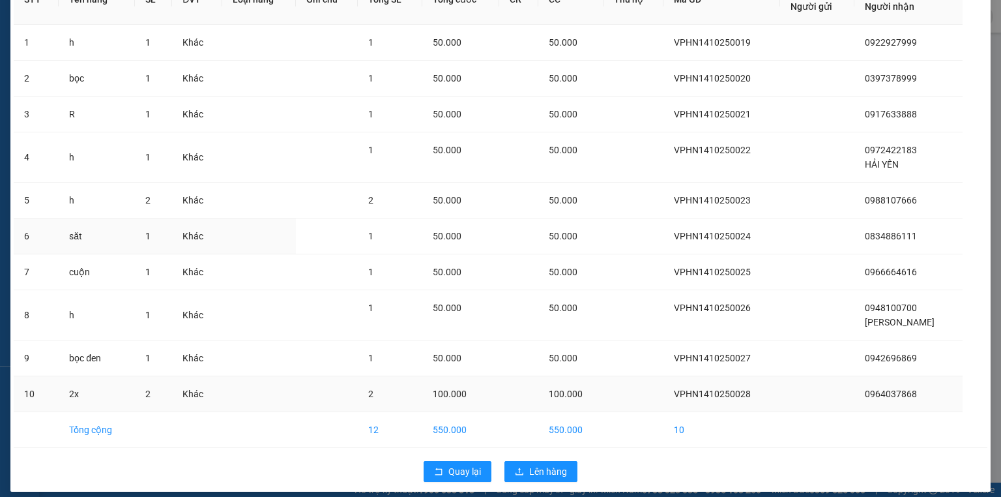
scroll to position [121, 0]
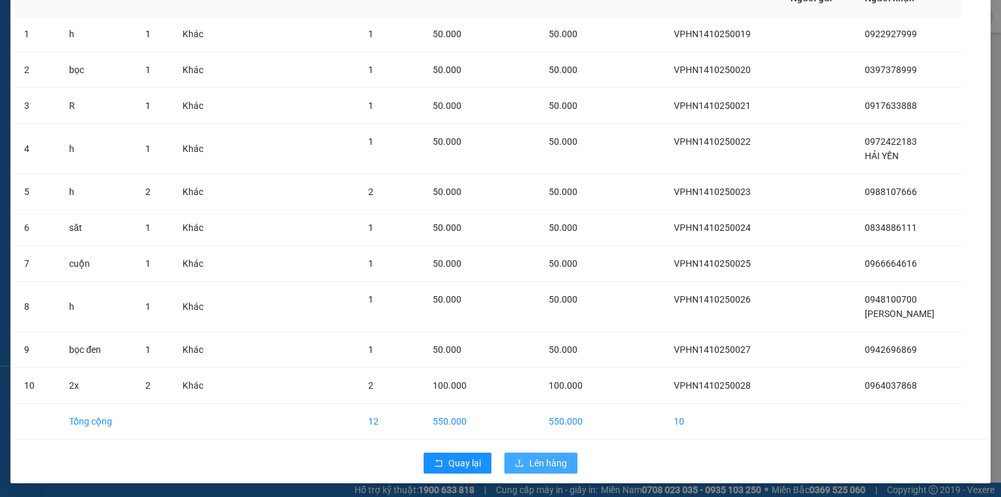
click at [545, 456] on span "Lên hàng" at bounding box center [548, 463] width 38 height 14
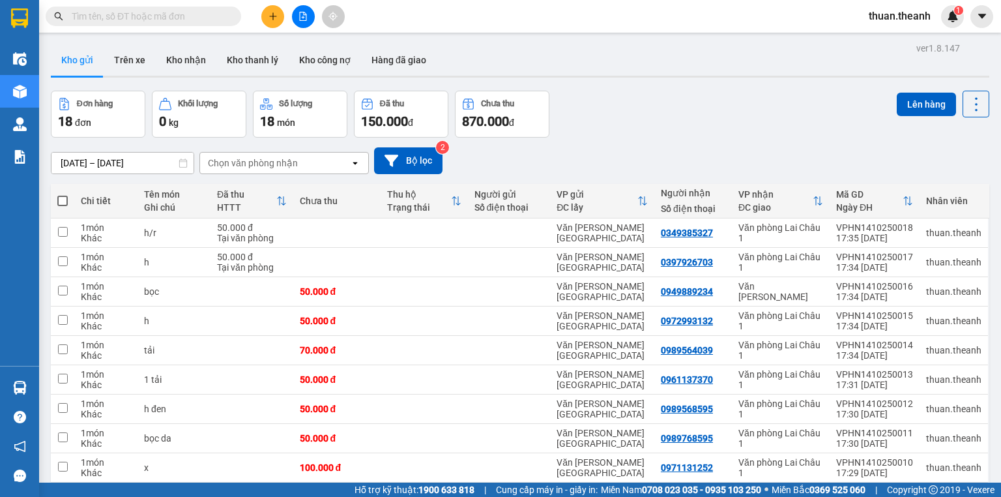
click at [64, 199] on span at bounding box center [62, 201] width 10 height 10
click at [63, 194] on input "checkbox" at bounding box center [63, 194] width 0 height 0
checkbox input "true"
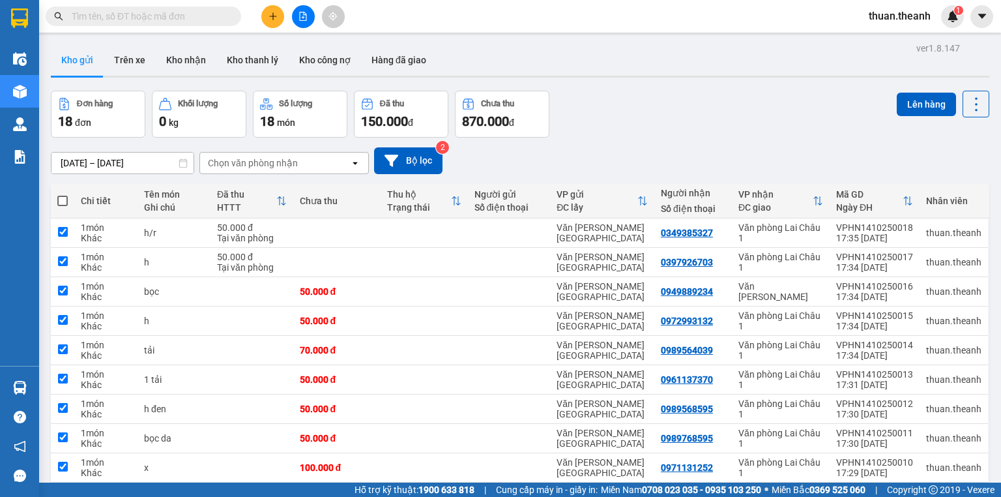
checkbox input "true"
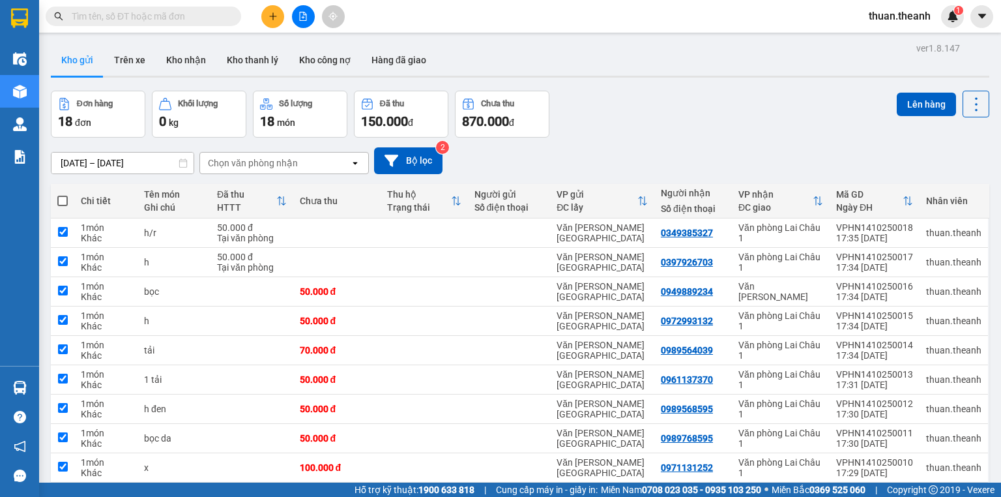
checkbox input "true"
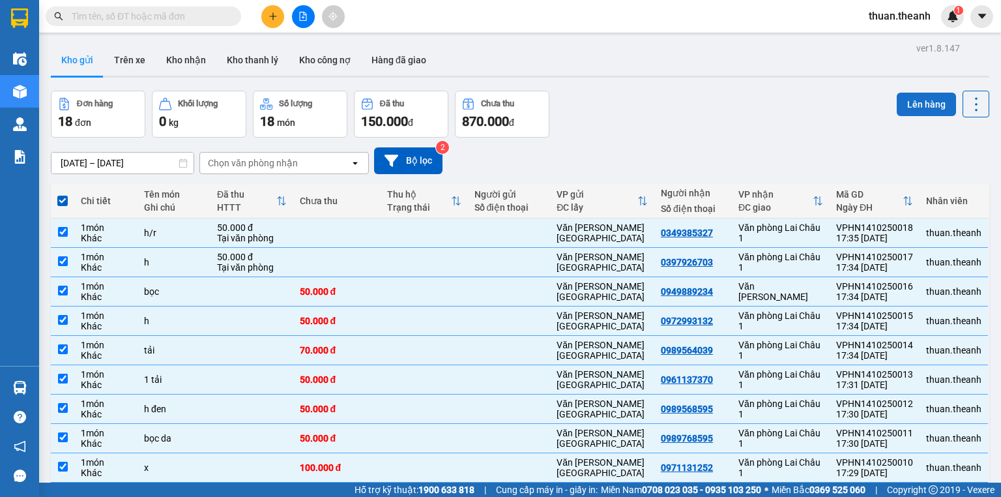
click at [920, 100] on button "Lên hàng" at bounding box center [926, 104] width 59 height 23
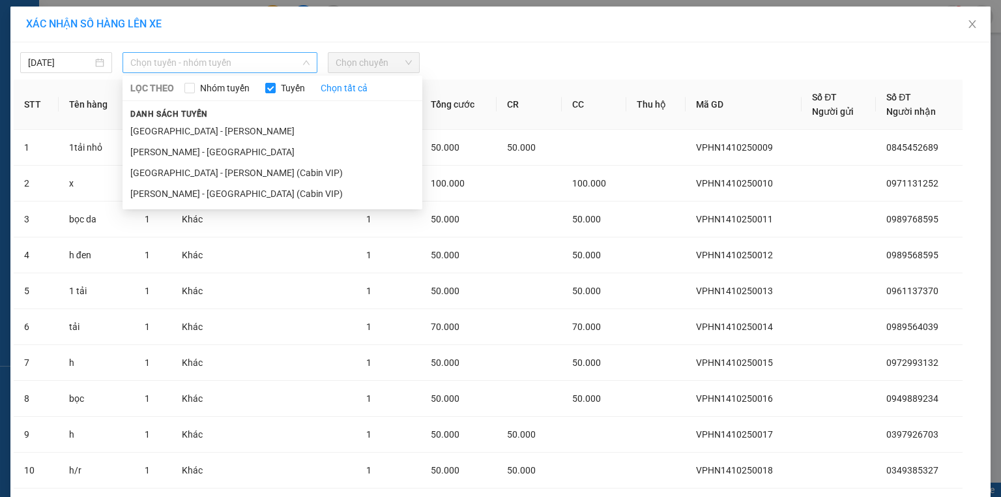
click at [171, 61] on span "Chọn tuyến - nhóm tuyến" at bounding box center [219, 63] width 179 height 20
click at [194, 137] on li "[GEOGRAPHIC_DATA] - [PERSON_NAME]" at bounding box center [273, 131] width 300 height 21
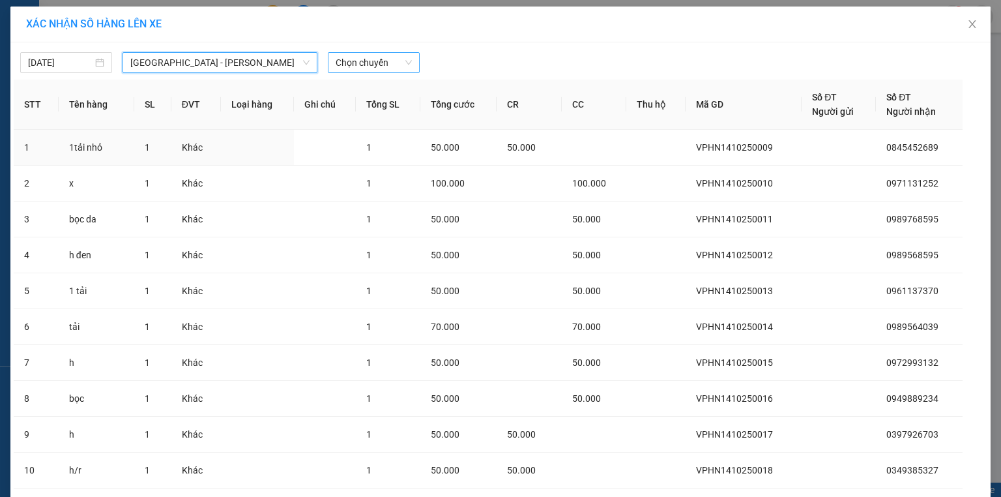
click at [358, 65] on span "Chọn chuyến" at bounding box center [374, 63] width 76 height 20
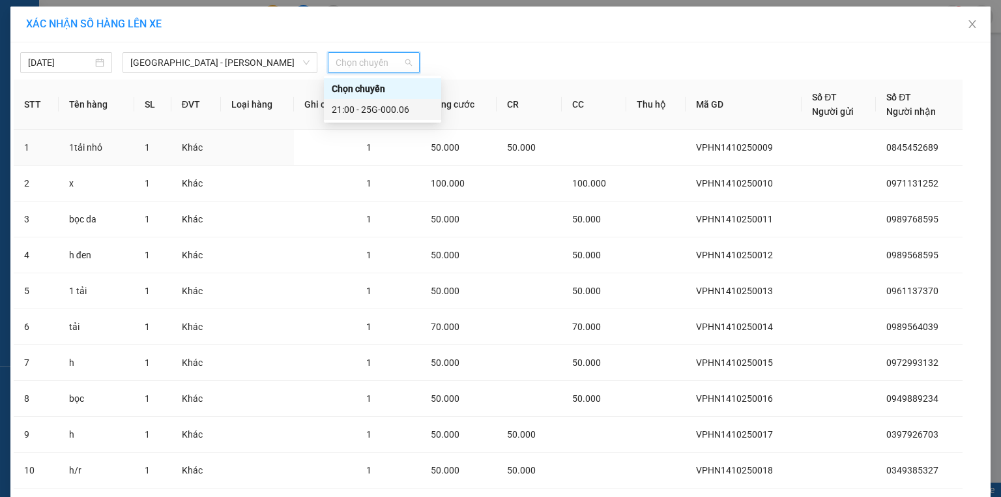
click at [365, 107] on div "21:00 - 25G-000.06" at bounding box center [383, 109] width 102 height 14
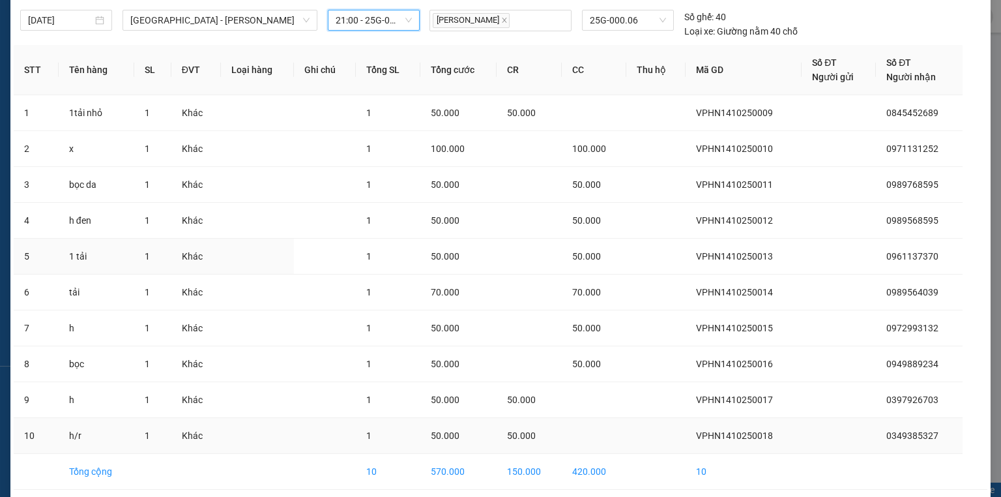
scroll to position [93, 0]
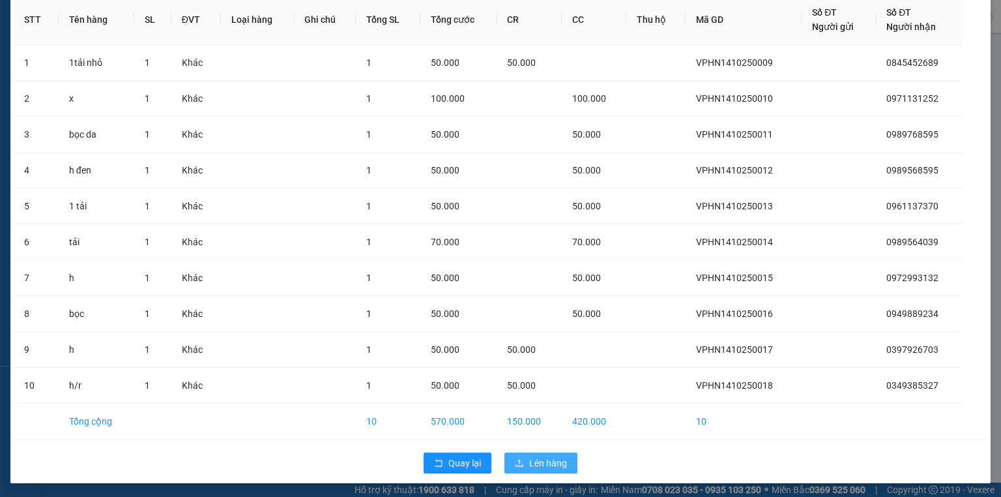
click at [537, 459] on span "Lên hàng" at bounding box center [548, 463] width 38 height 14
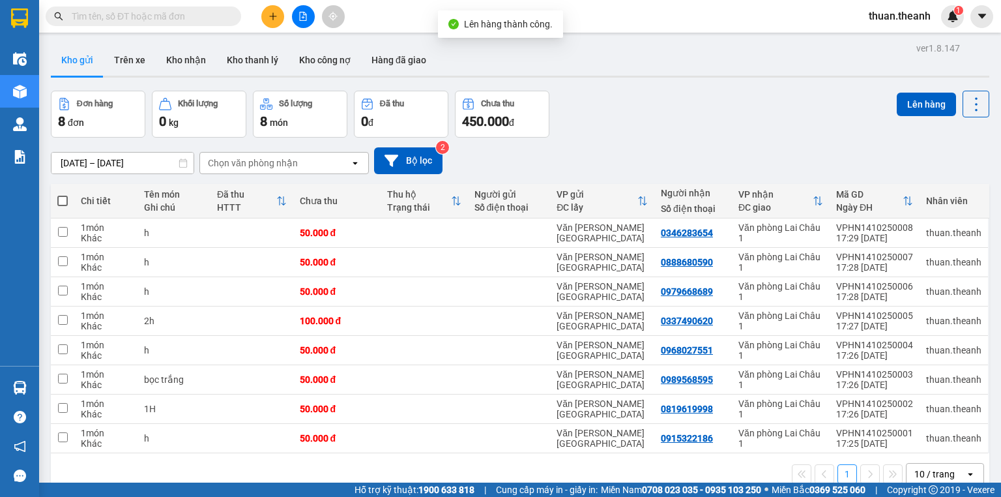
click at [60, 199] on span at bounding box center [62, 201] width 10 height 10
click at [63, 194] on input "checkbox" at bounding box center [63, 194] width 0 height 0
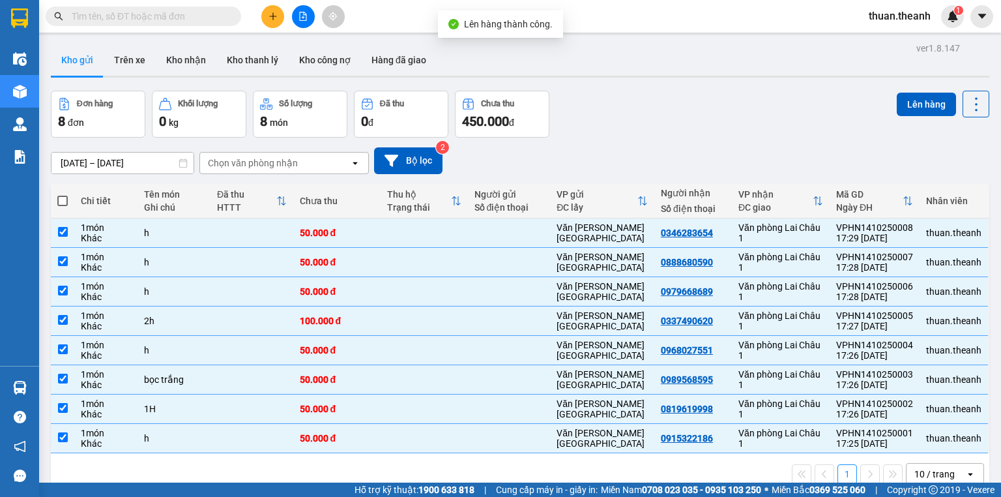
checkbox input "true"
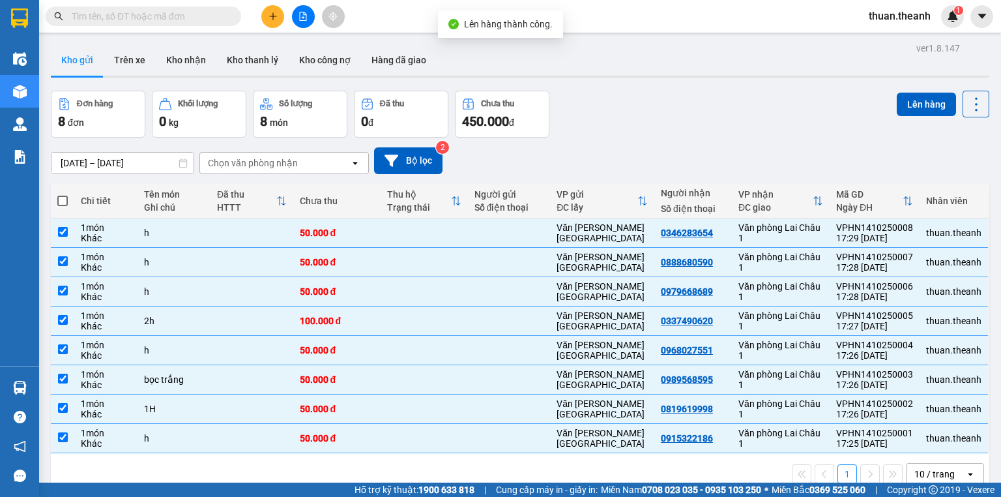
checkbox input "true"
click at [916, 104] on button "Lên hàng" at bounding box center [926, 104] width 59 height 23
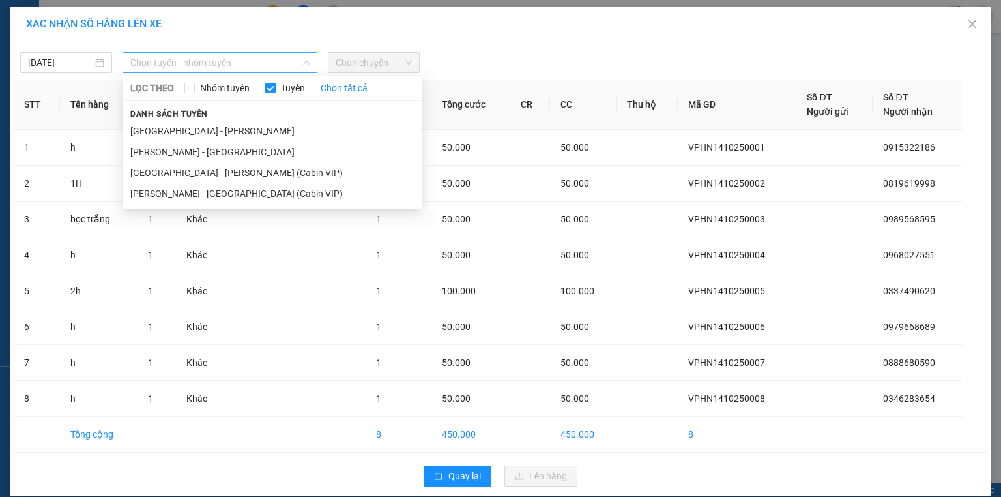
click at [207, 59] on span "Chọn tuyến - nhóm tuyến" at bounding box center [219, 63] width 179 height 20
click at [201, 125] on li "[GEOGRAPHIC_DATA] - [PERSON_NAME]" at bounding box center [273, 131] width 300 height 21
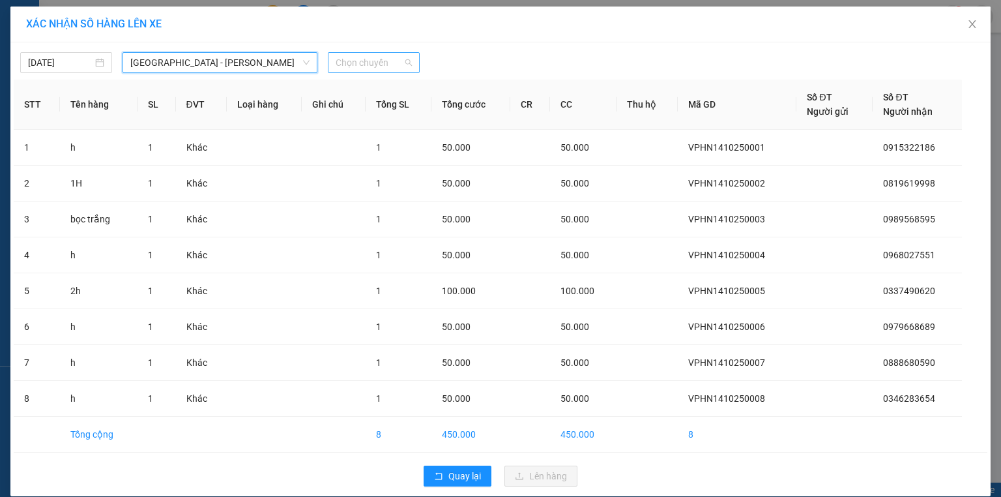
click at [347, 60] on span "Chọn chuyến" at bounding box center [374, 63] width 76 height 20
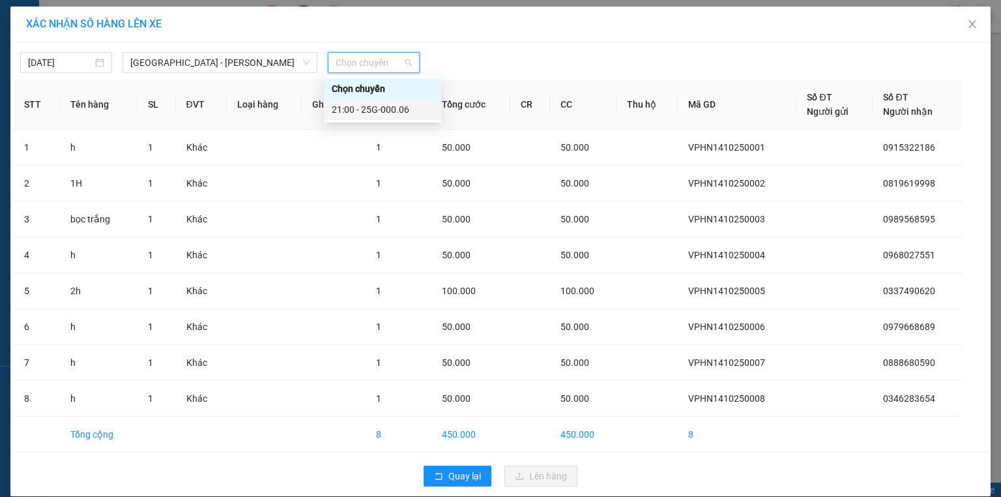
drag, startPoint x: 372, startPoint y: 110, endPoint x: 374, endPoint y: 124, distance: 14.5
click at [372, 110] on div "21:00 - 25G-000.06" at bounding box center [383, 109] width 102 height 14
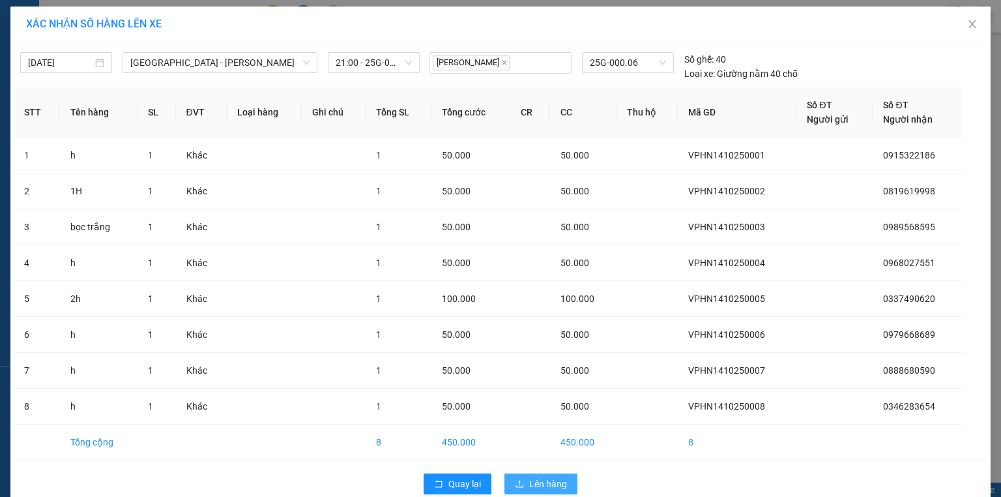
click at [533, 477] on span "Lên hàng" at bounding box center [548, 484] width 38 height 14
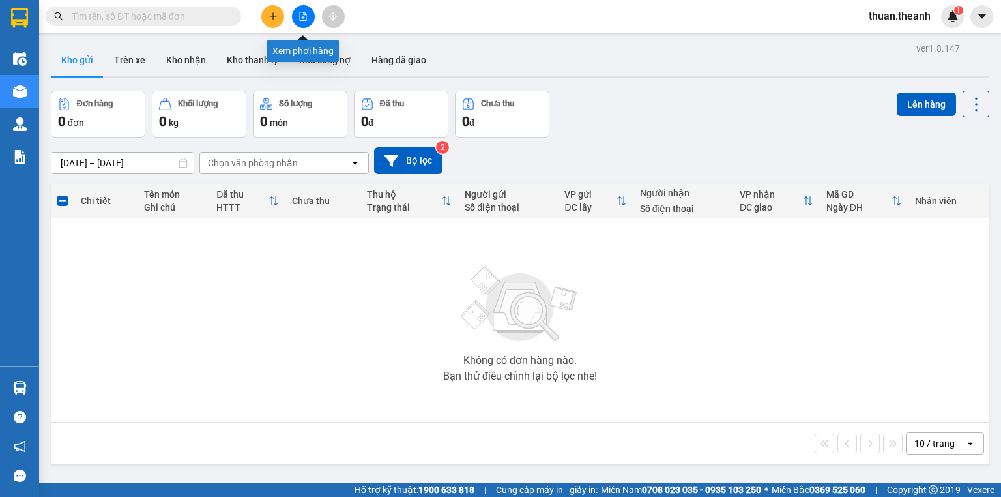
click at [308, 15] on button at bounding box center [303, 16] width 23 height 23
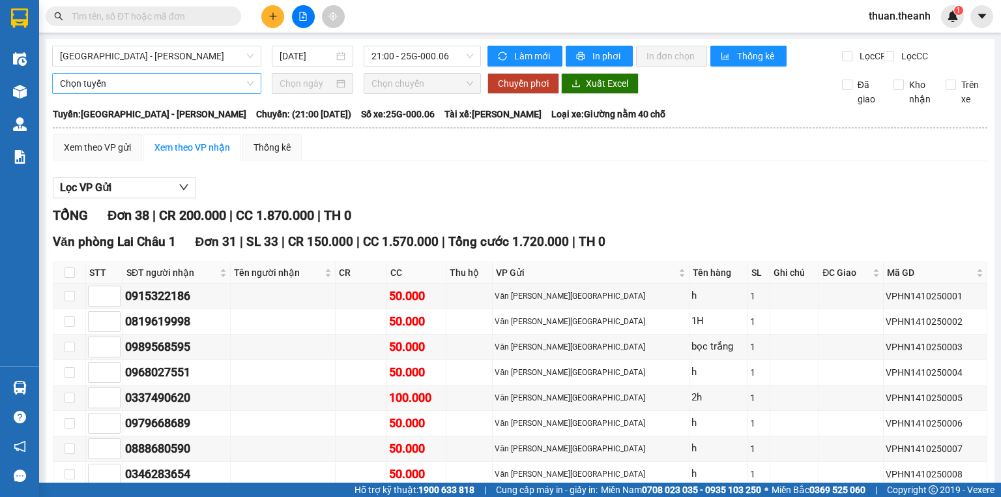
click at [128, 91] on span "Chọn tuyến" at bounding box center [157, 84] width 194 height 20
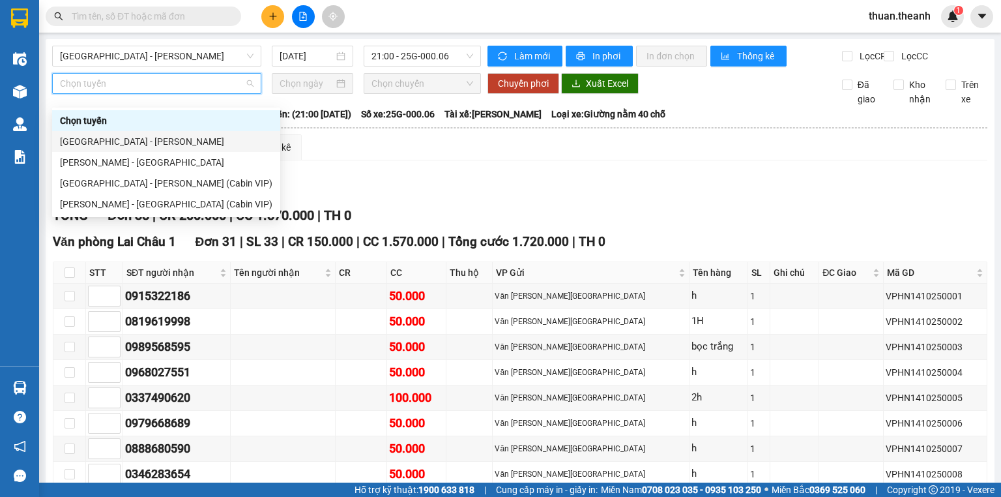
click at [119, 143] on div "[GEOGRAPHIC_DATA] - [PERSON_NAME]" at bounding box center [166, 141] width 213 height 14
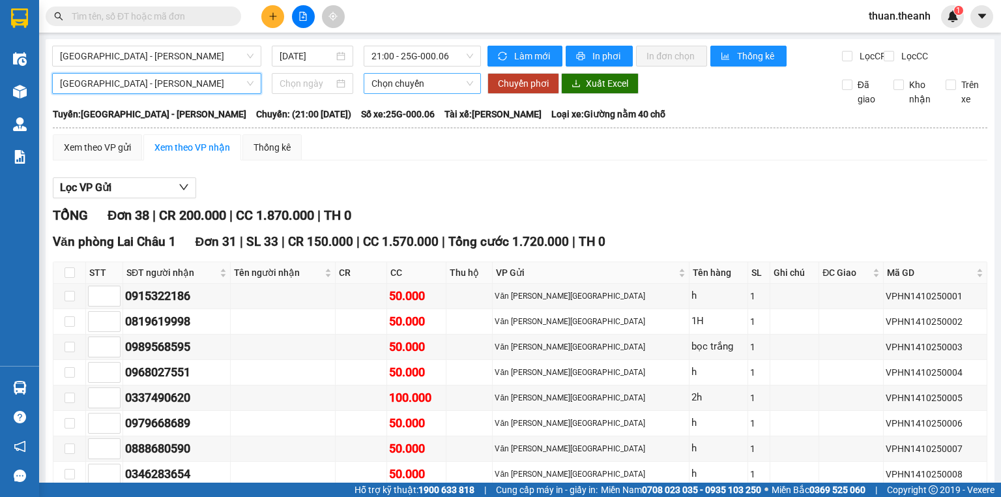
click at [425, 93] on span "Chọn chuyến" at bounding box center [423, 84] width 102 height 20
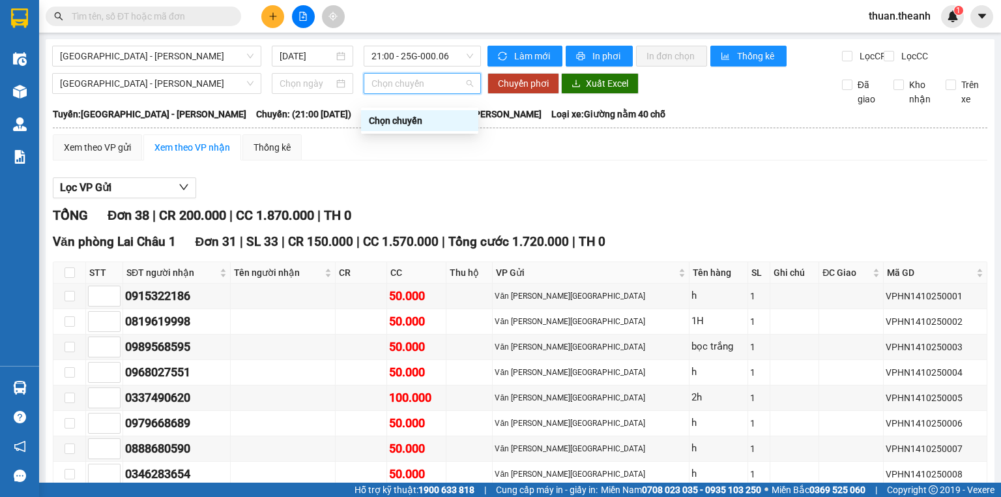
click at [512, 160] on div "Xem theo VP gửi Xem theo VP nhận Thống kê" at bounding box center [520, 147] width 935 height 26
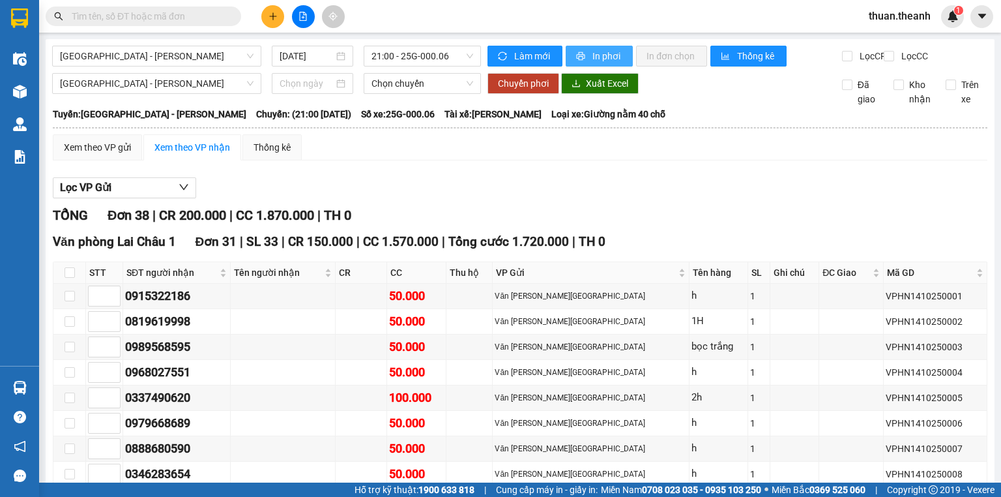
click at [593, 57] on span "In phơi" at bounding box center [608, 56] width 30 height 14
